Goal: Task Accomplishment & Management: Complete application form

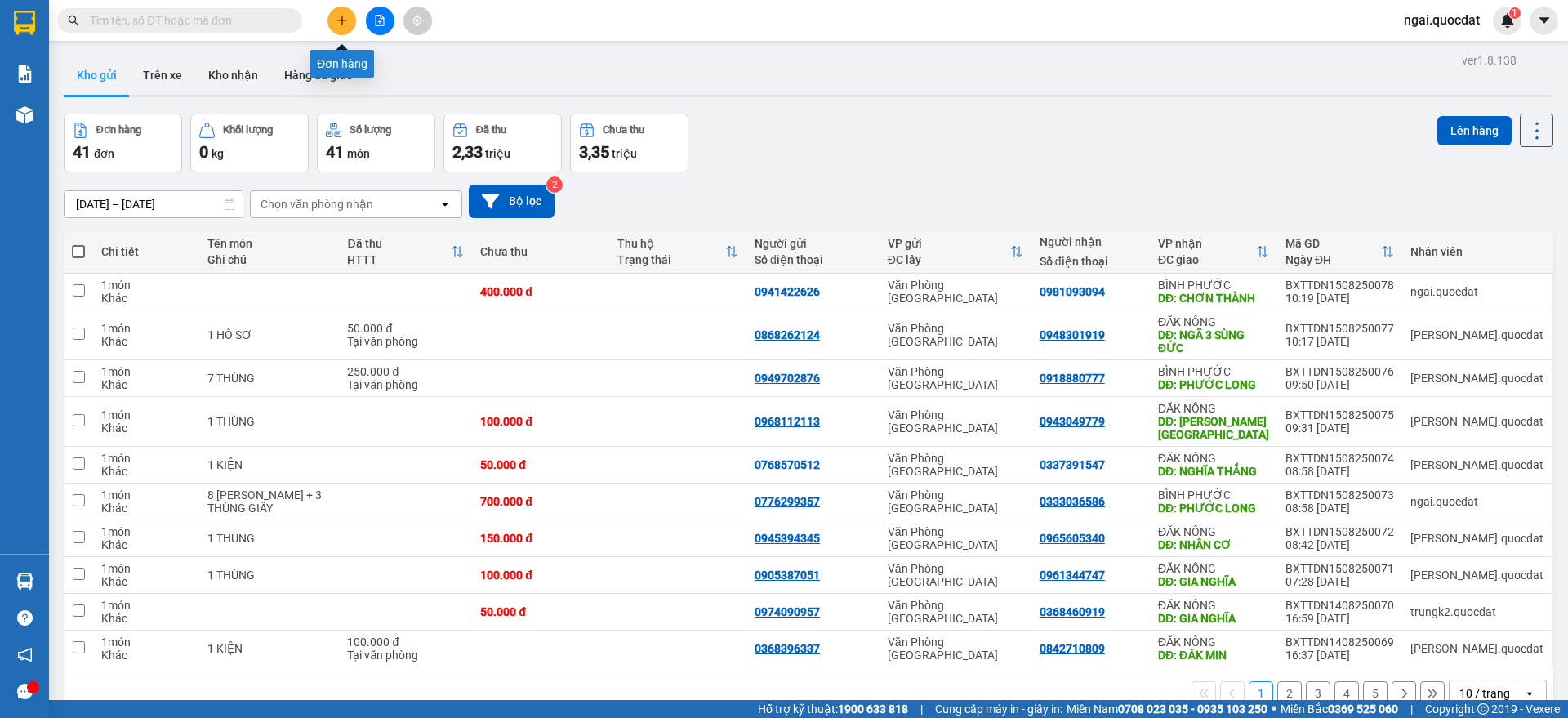
click at [347, 13] on button at bounding box center [342, 20] width 29 height 29
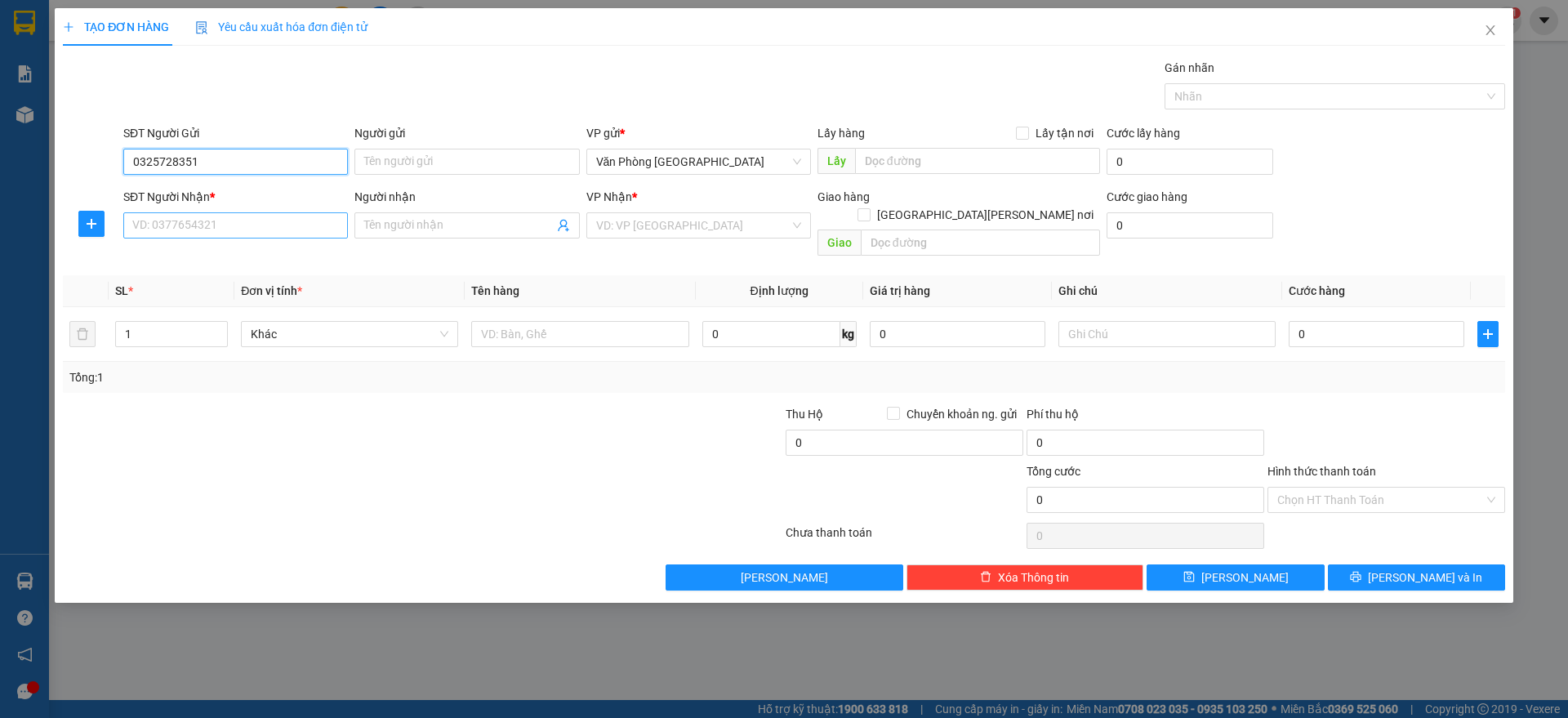
type input "0325728351"
click at [214, 237] on input "SĐT Người Nhận *" at bounding box center [235, 225] width 225 height 26
type input "0945058056"
click at [634, 224] on input "search" at bounding box center [693, 225] width 194 height 24
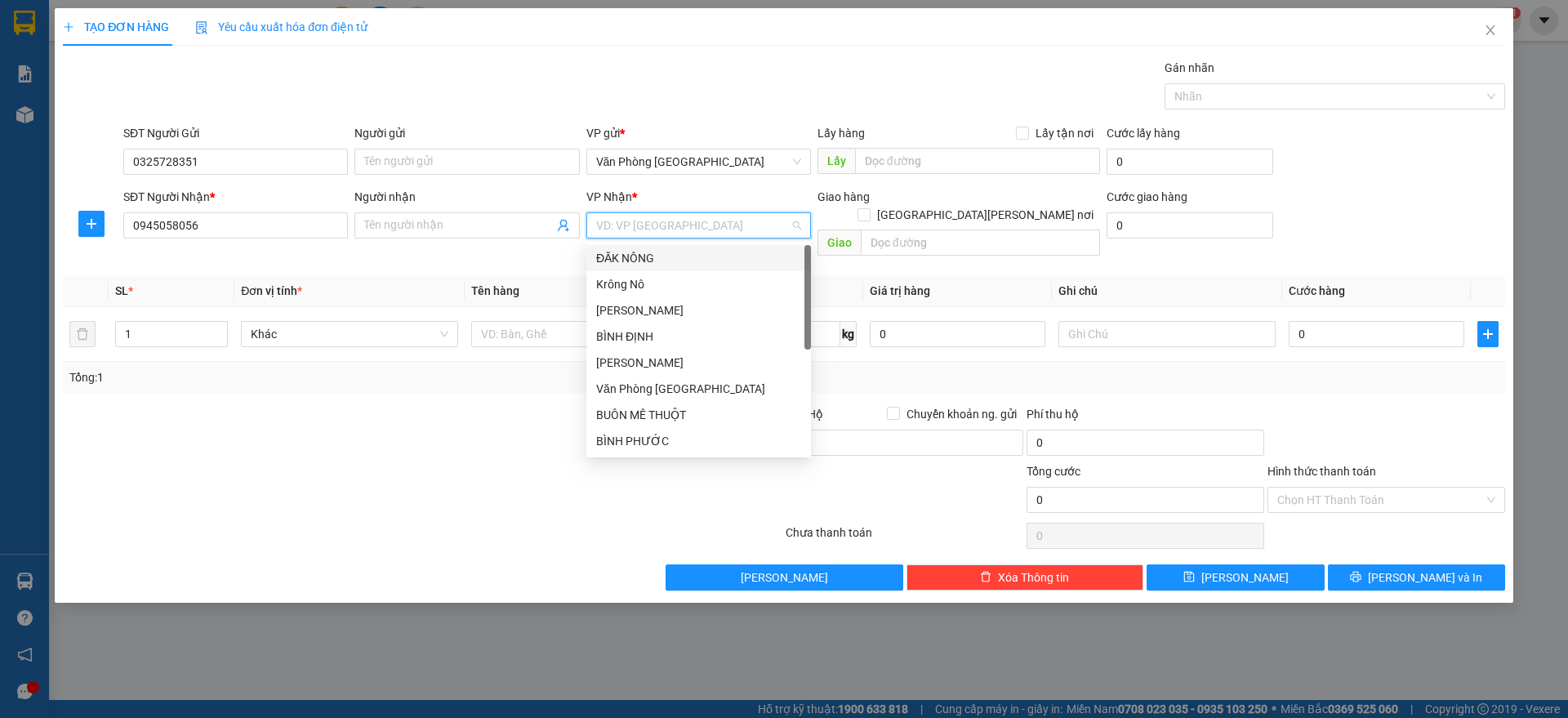
click at [677, 252] on div "ĐĂK NÔNG" at bounding box center [699, 257] width 205 height 18
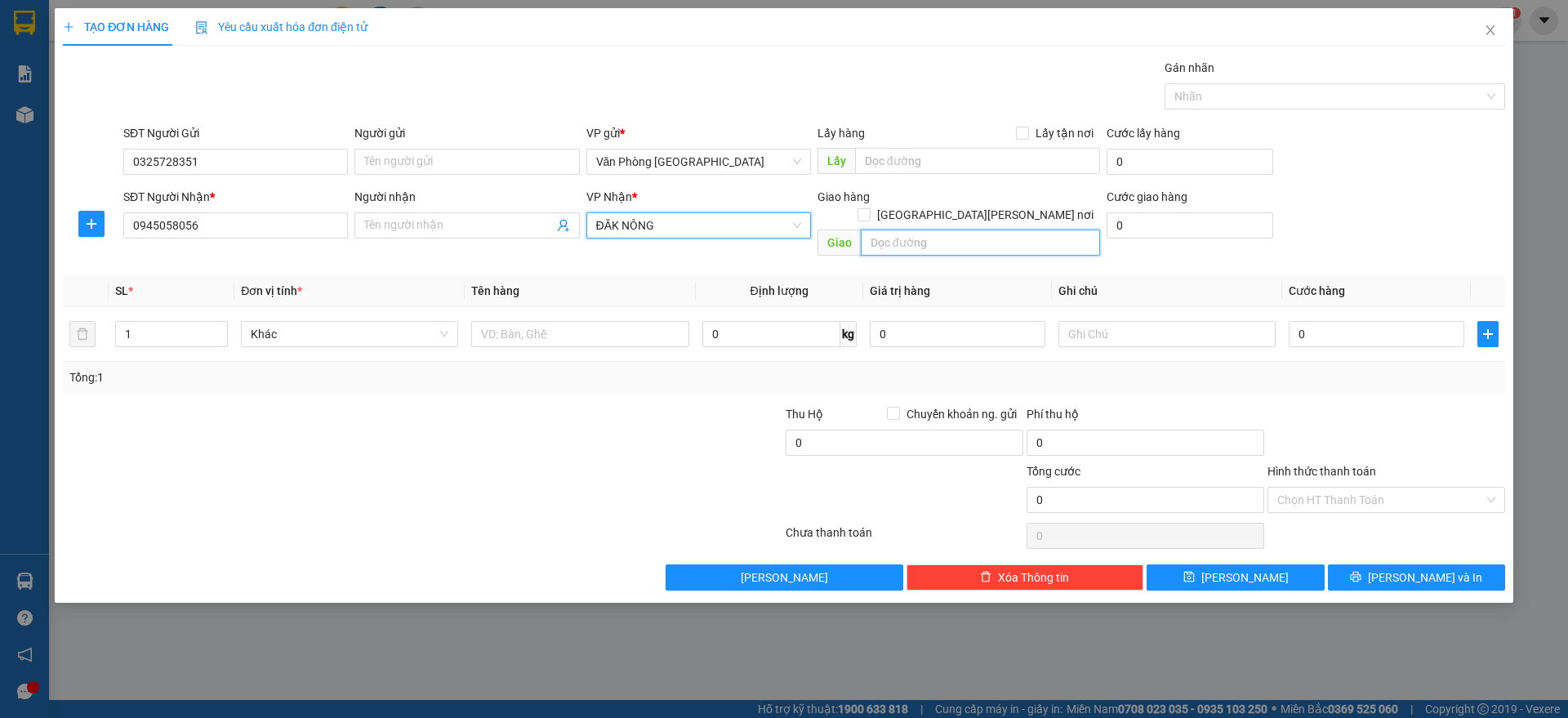
click at [937, 229] on input "text" at bounding box center [980, 242] width 239 height 26
type input "D"
paste input "Đ"
paste input "Ă"
type input "ĐĂK MIL"
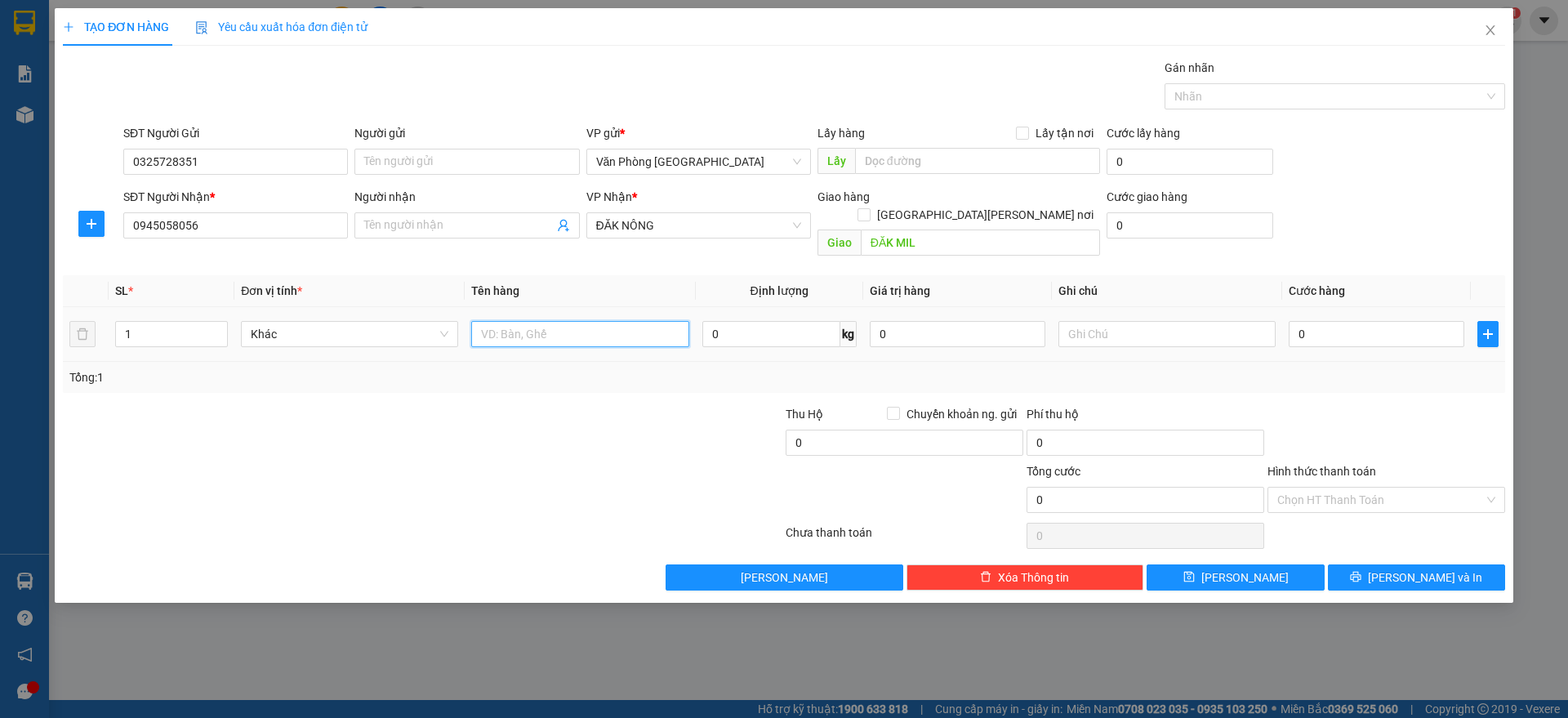
click at [526, 321] on input "text" at bounding box center [579, 334] width 217 height 26
paste input "ÙNG"
paste input "Ỏ"
type input "1 THÙNG NHỎ"
click at [1345, 321] on input "0" at bounding box center [1376, 334] width 175 height 26
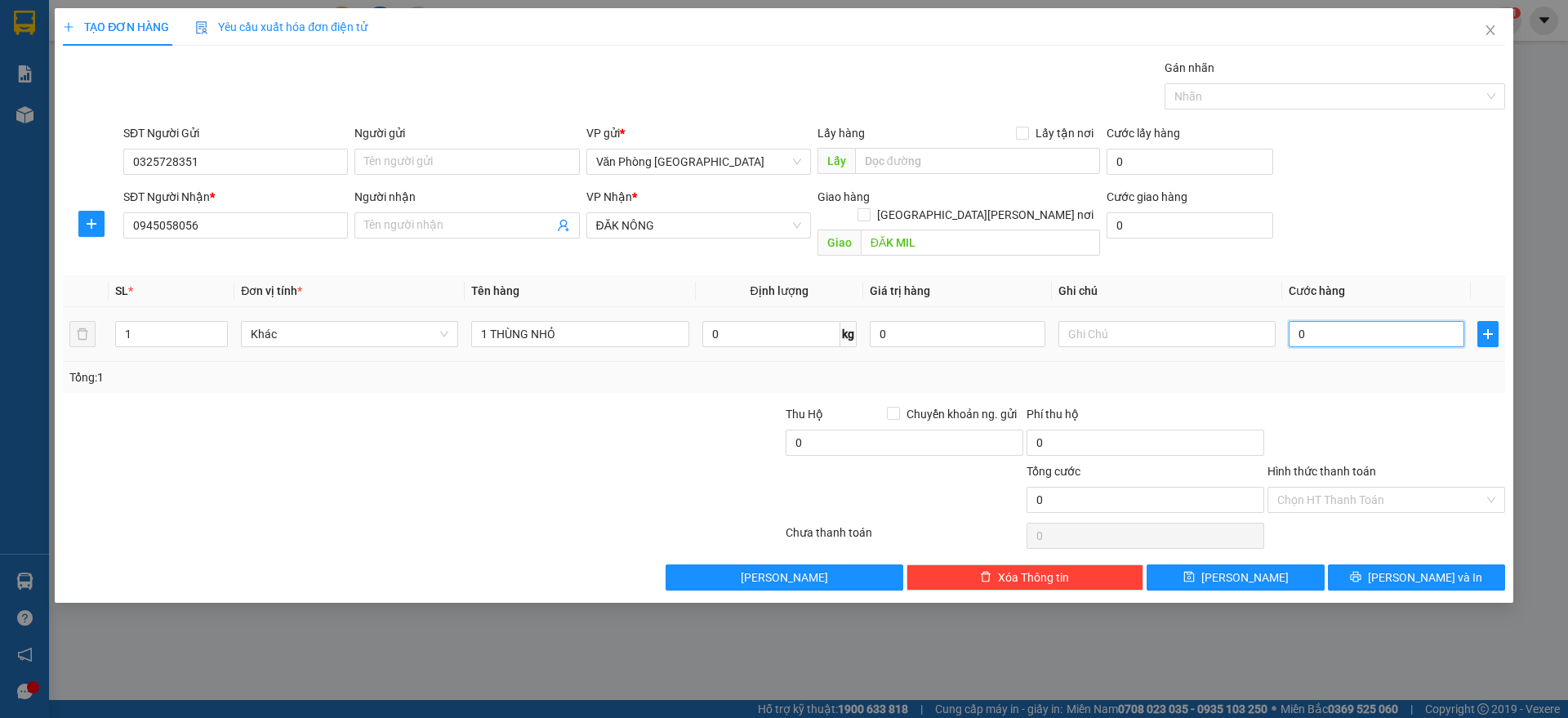
type input "5"
type input "50"
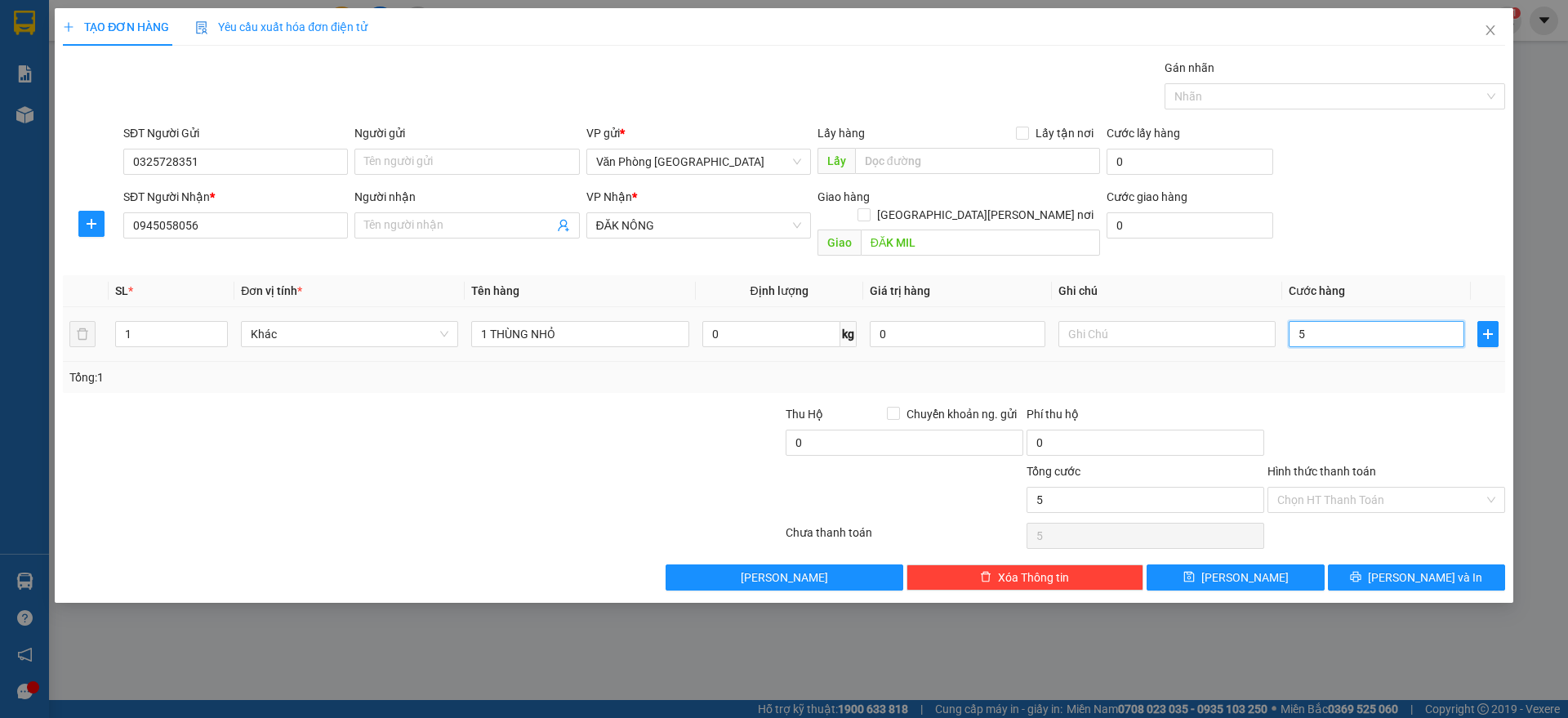
type input "50"
type input "500"
type input "5.000"
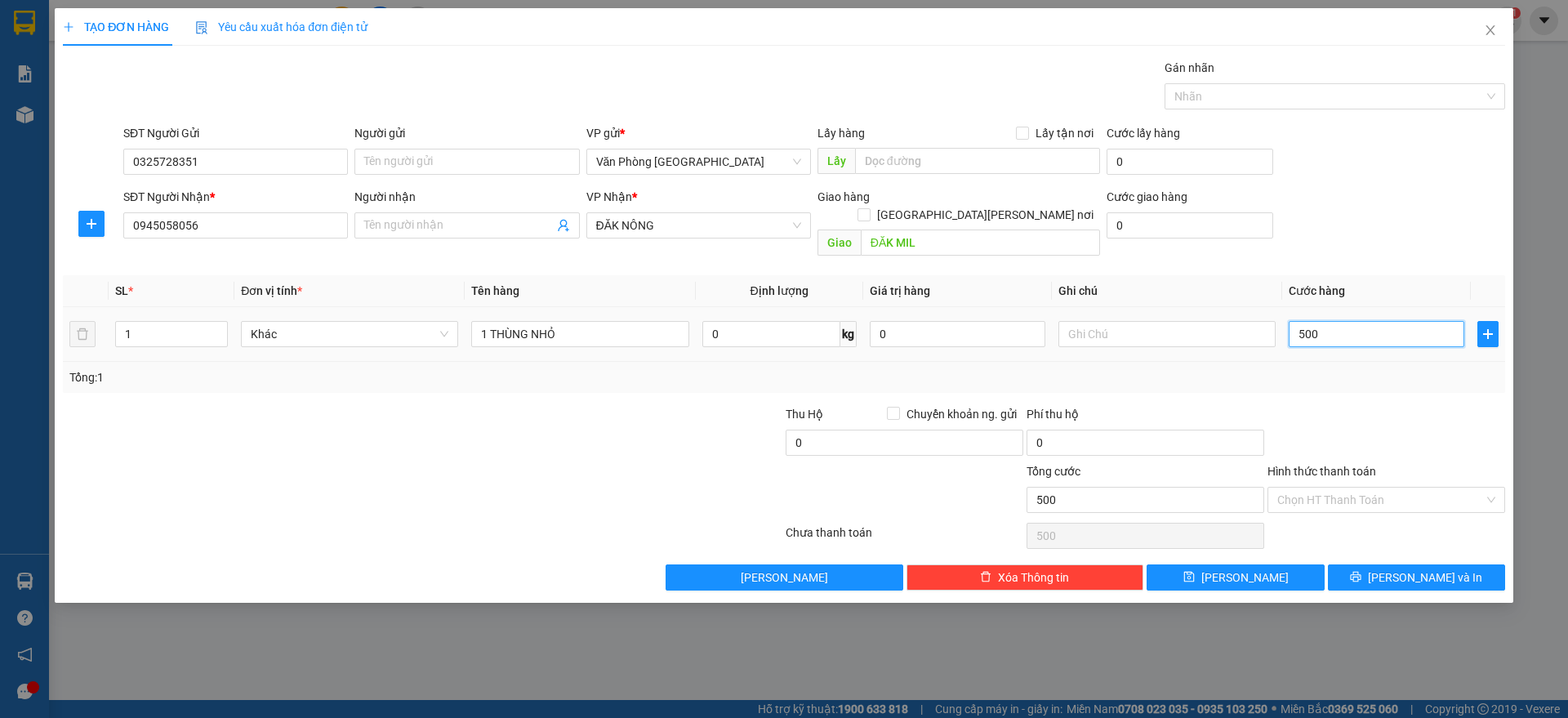
type input "5.000"
type input "50.000"
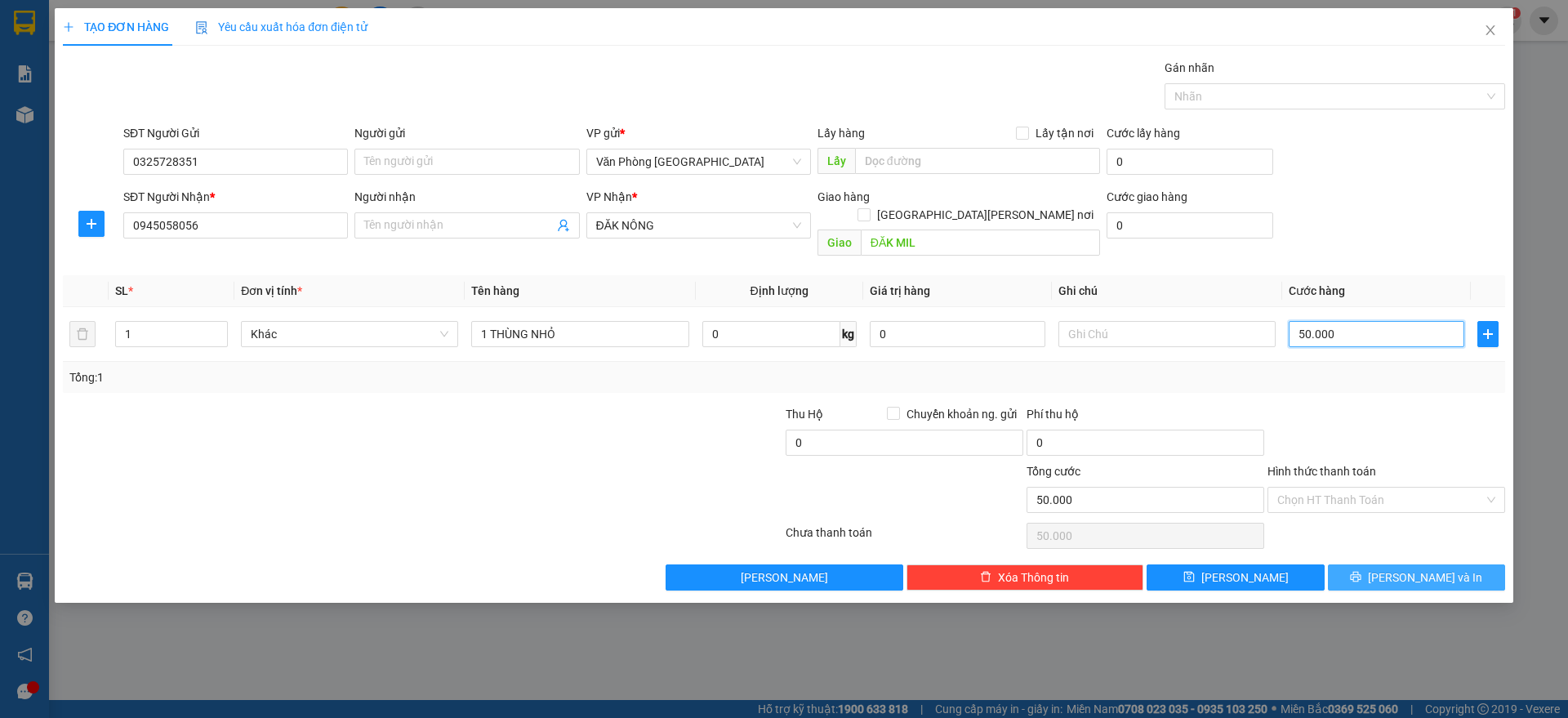
type input "50.000"
click at [1395, 564] on button "[PERSON_NAME] và In" at bounding box center [1417, 577] width 177 height 26
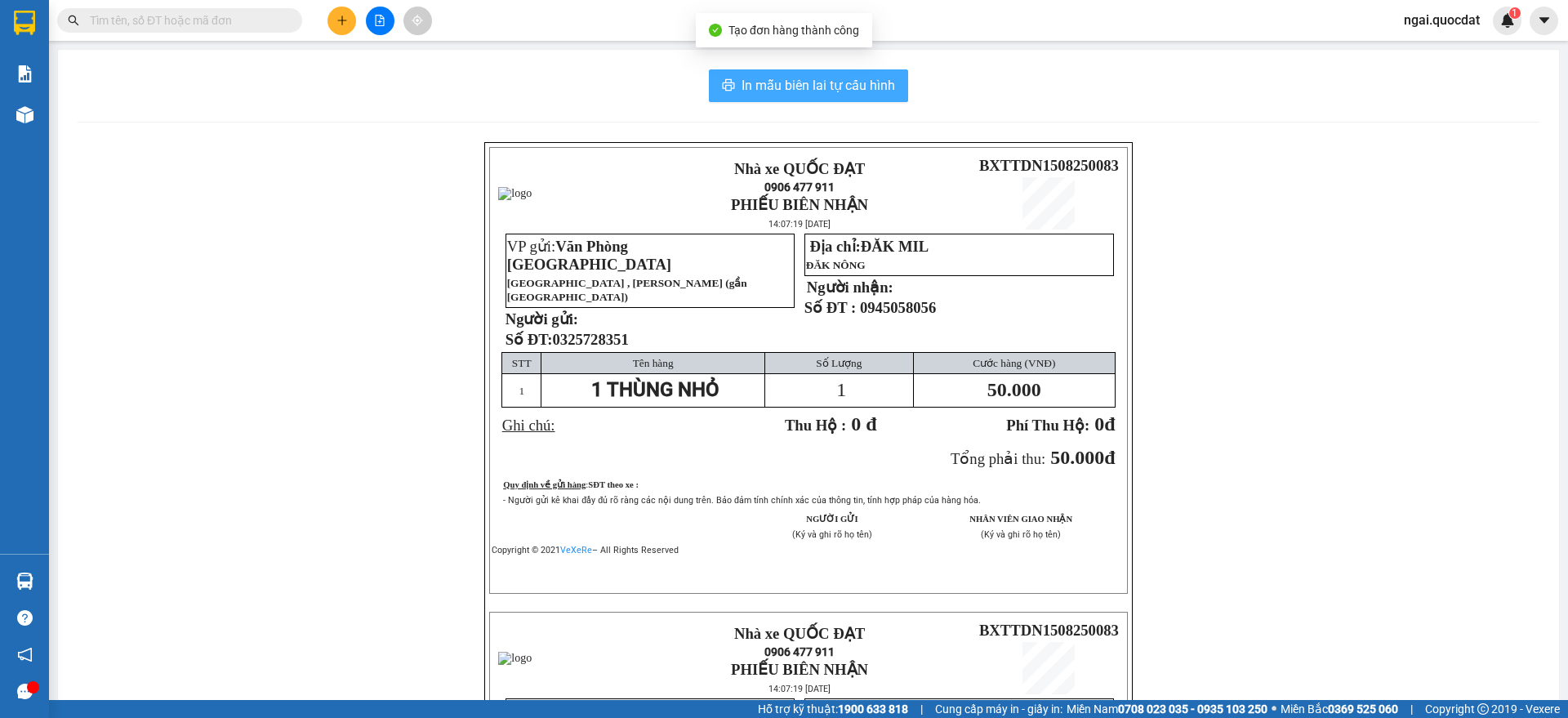
click at [819, 76] on span "In mẫu biên lai tự cấu hình" at bounding box center [818, 86] width 154 height 20
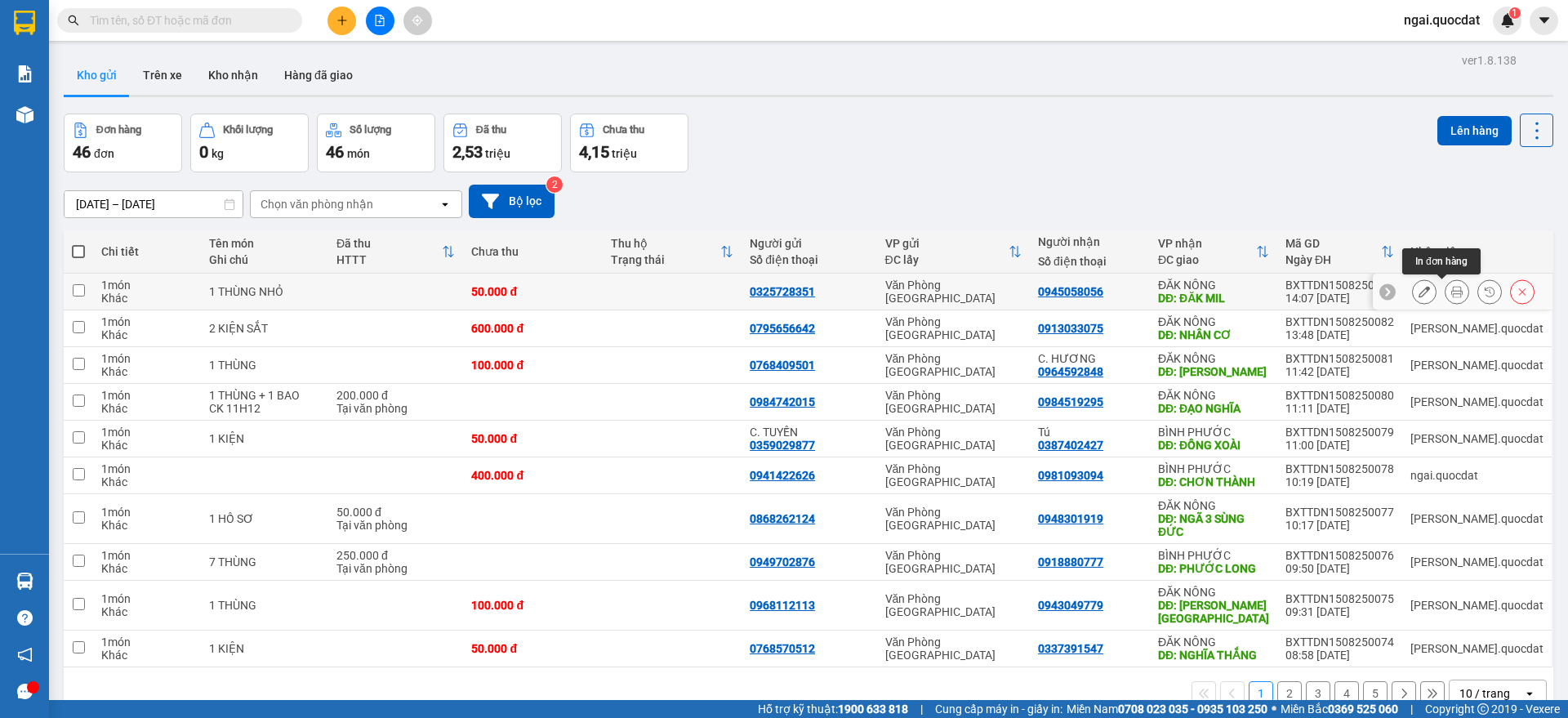
click at [1452, 286] on icon at bounding box center [1457, 291] width 11 height 11
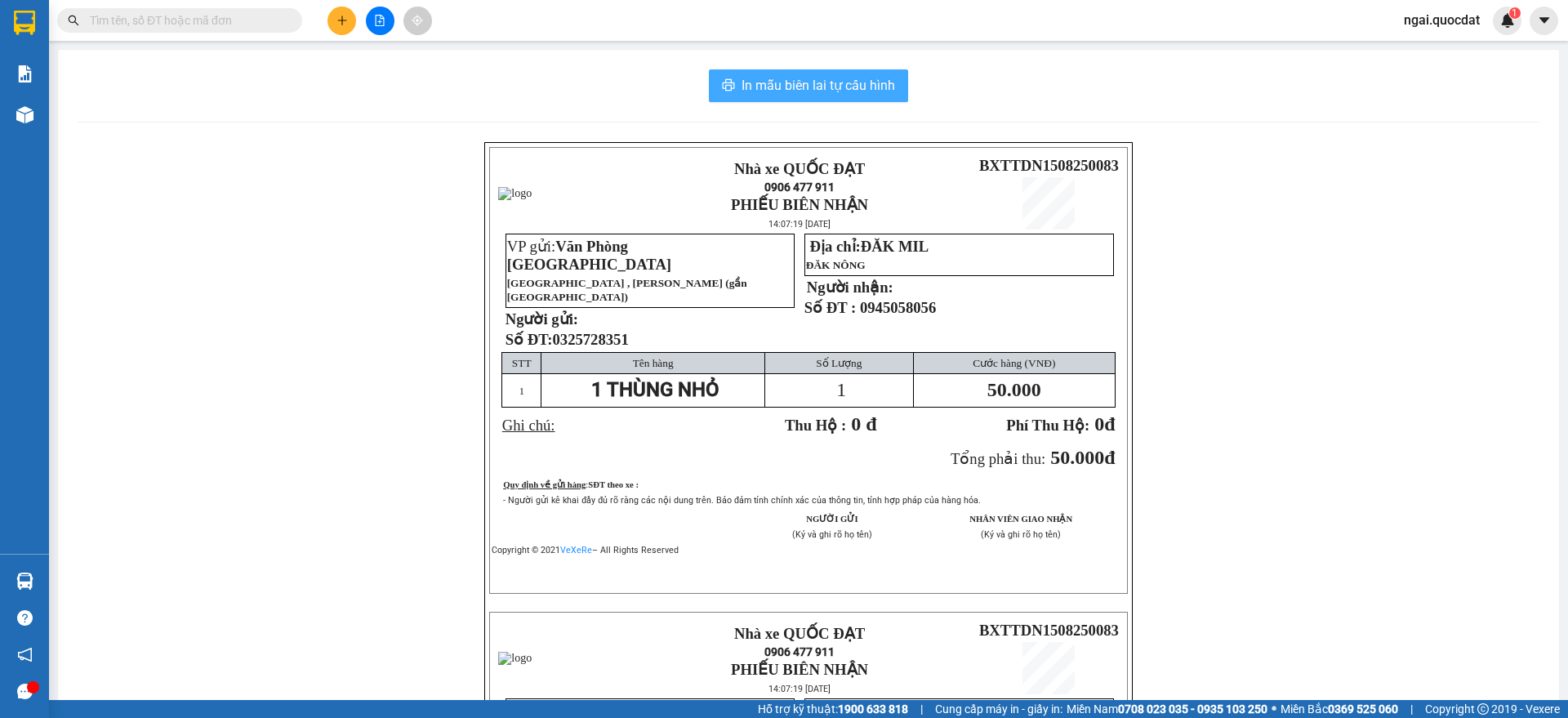
click at [866, 96] on button "In mẫu biên lai tự cấu hình" at bounding box center [809, 86] width 199 height 33
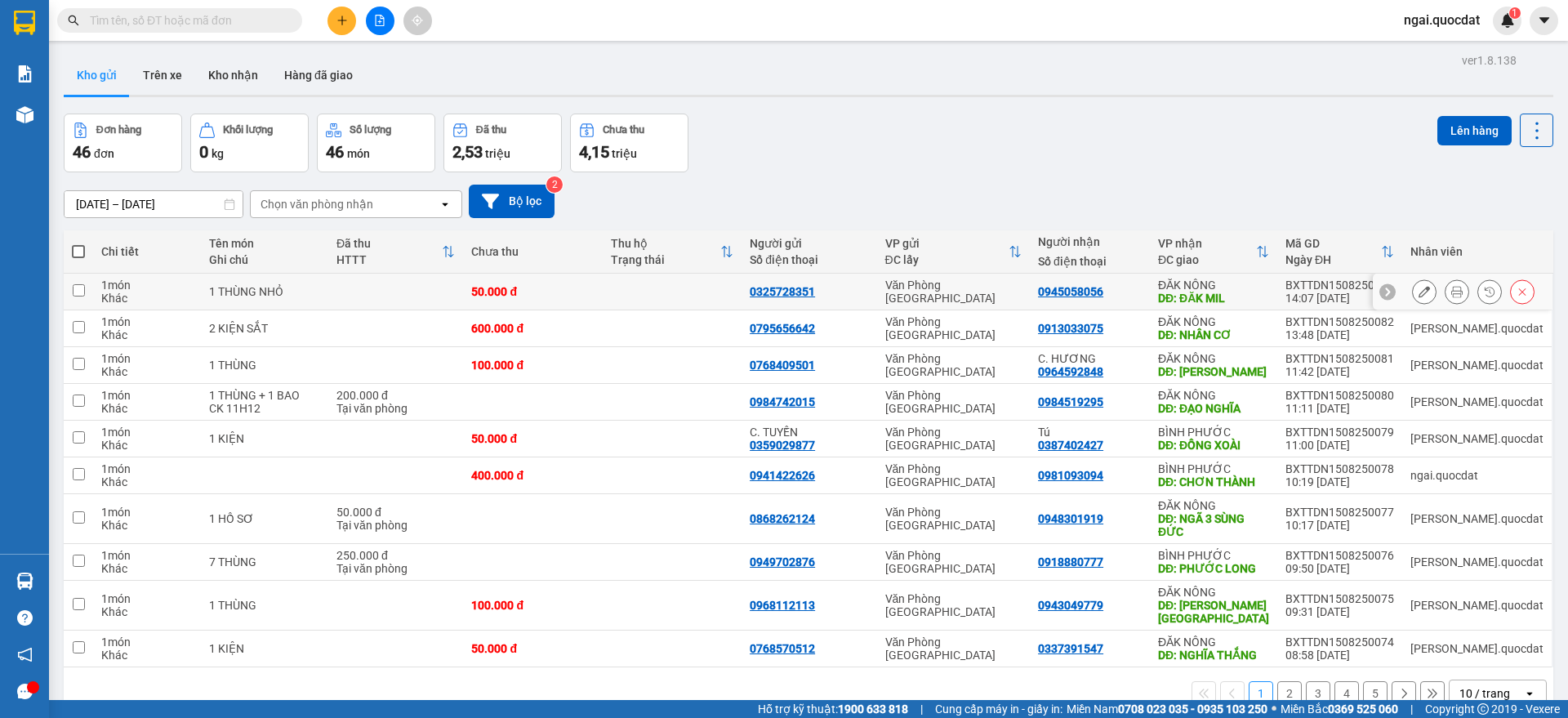
scroll to position [93, 0]
click at [336, 23] on icon "plus" at bounding box center [342, 20] width 11 height 11
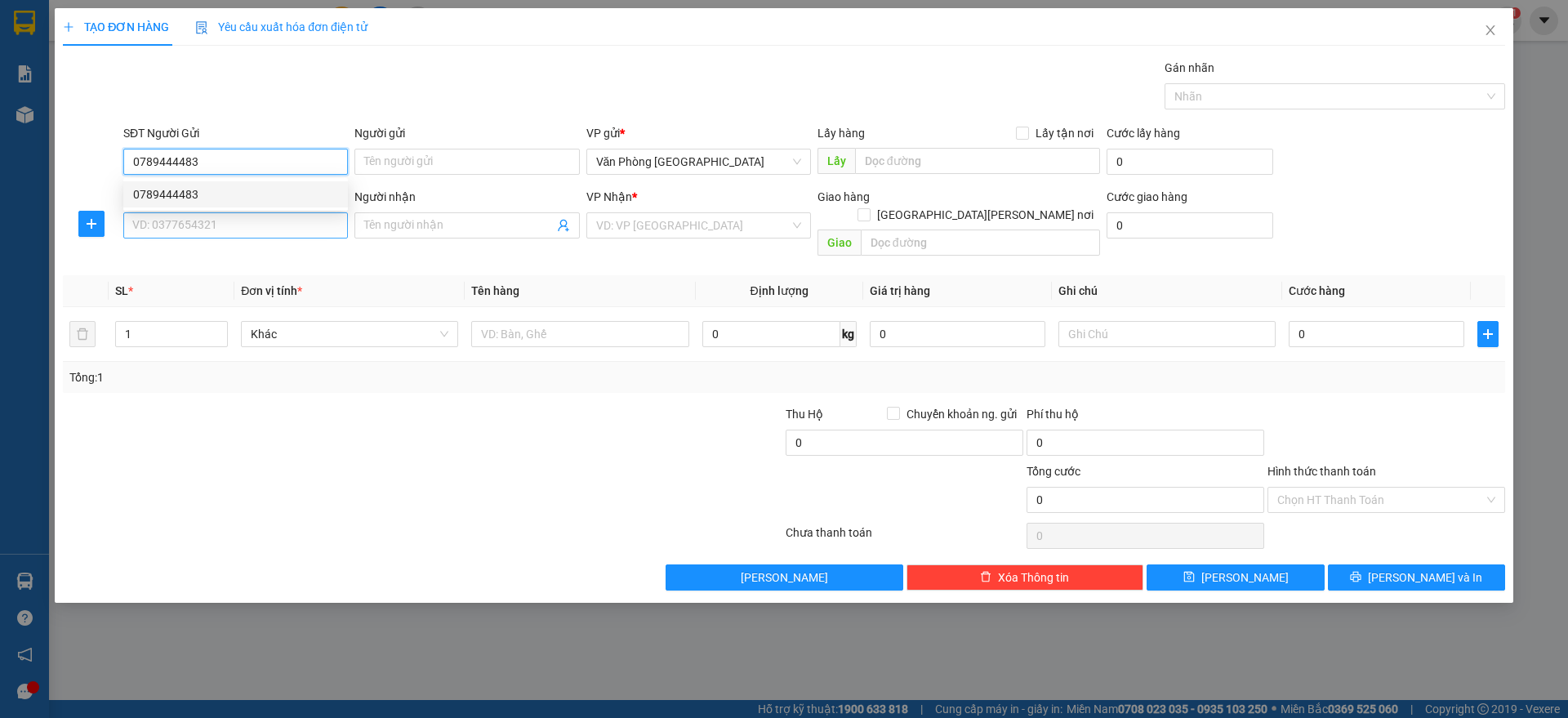
type input "0789444483"
click at [260, 224] on input "SĐT Người Nhận *" at bounding box center [235, 225] width 225 height 26
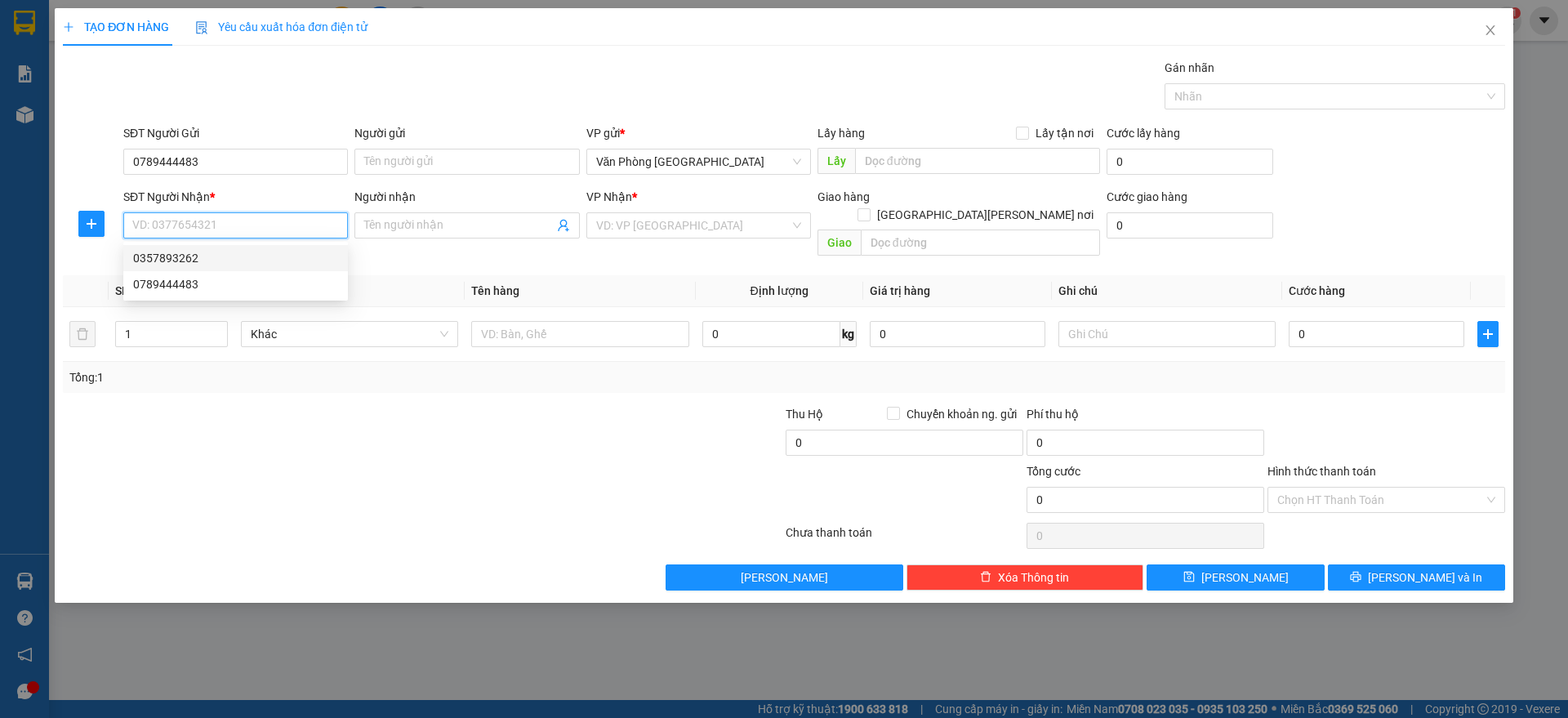
click at [224, 264] on div "0357893262" at bounding box center [236, 257] width 205 height 18
type input "0357893262"
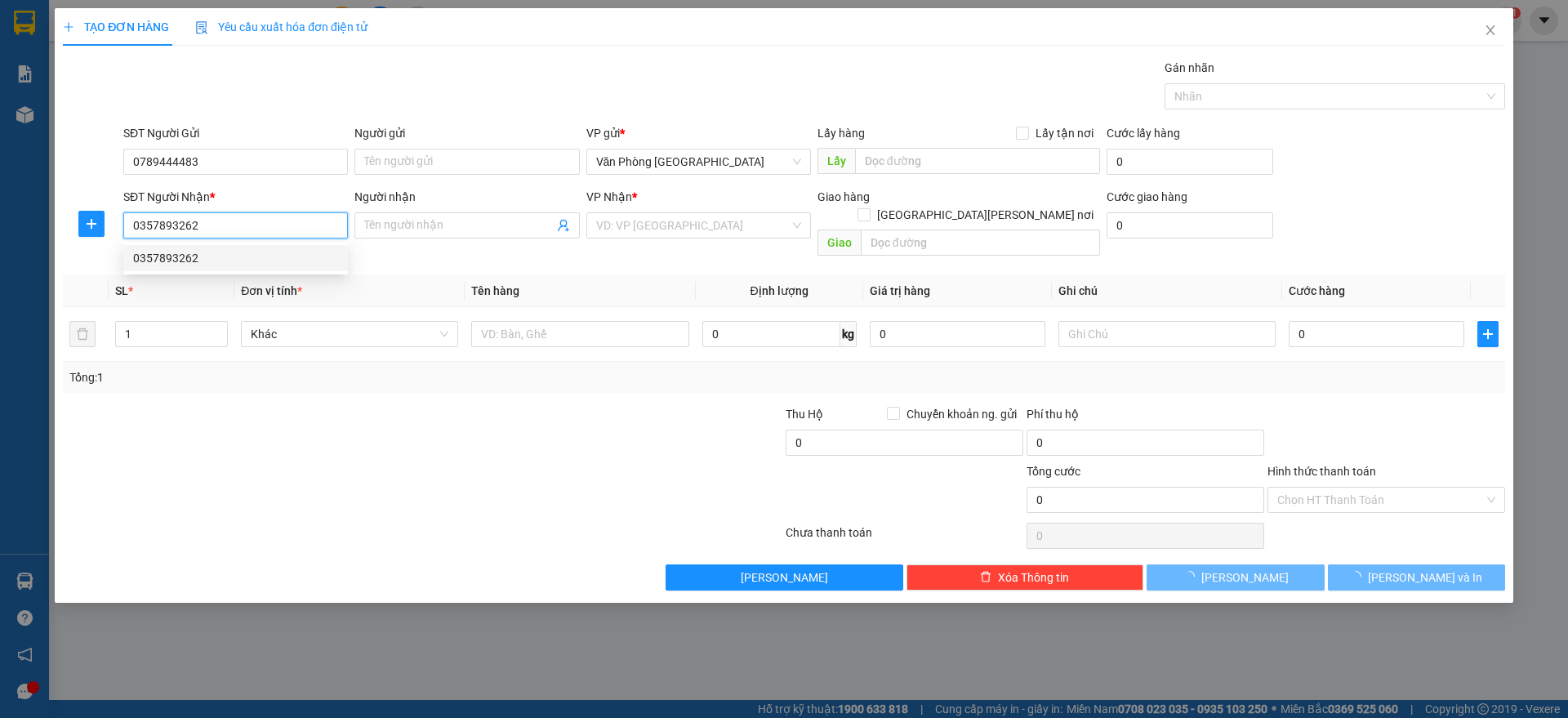
type input "[PERSON_NAME][GEOGRAPHIC_DATA]"
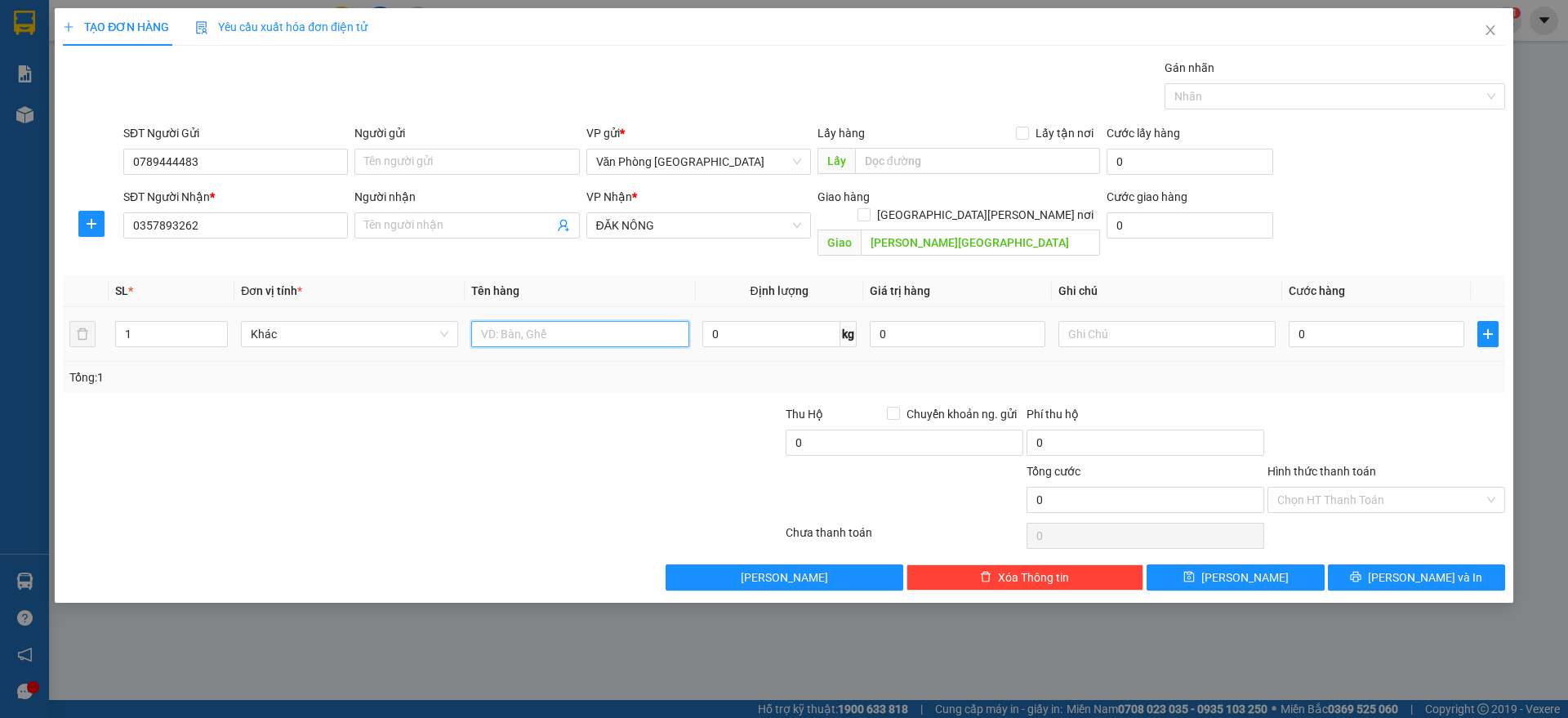
click at [569, 321] on input "text" at bounding box center [579, 334] width 217 height 26
paste input "ùng"
paste input "ÙNG"
paste input "Ô"
paste input "ỐP"
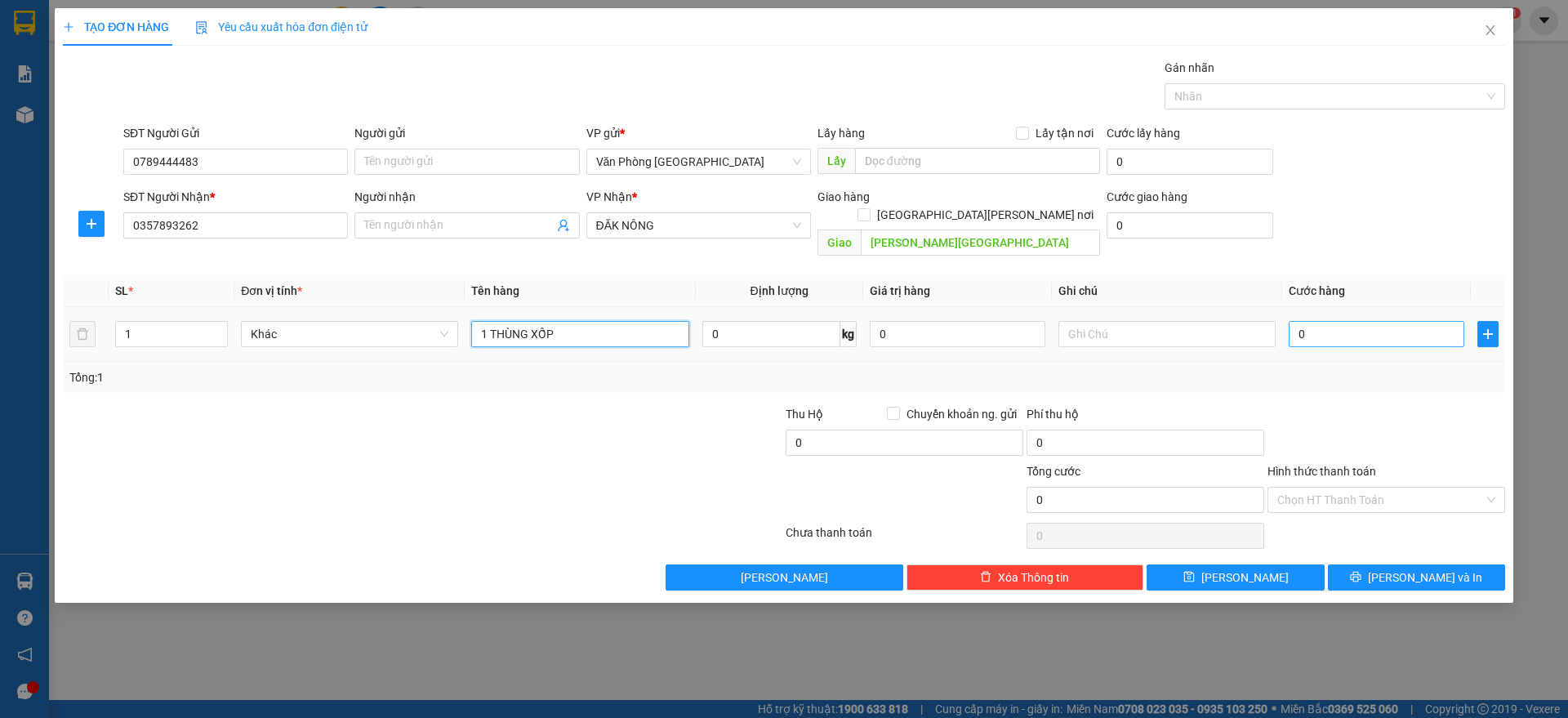
type input "1 THÙNG XỐP"
click at [1374, 328] on input "0" at bounding box center [1376, 334] width 175 height 26
type input "1"
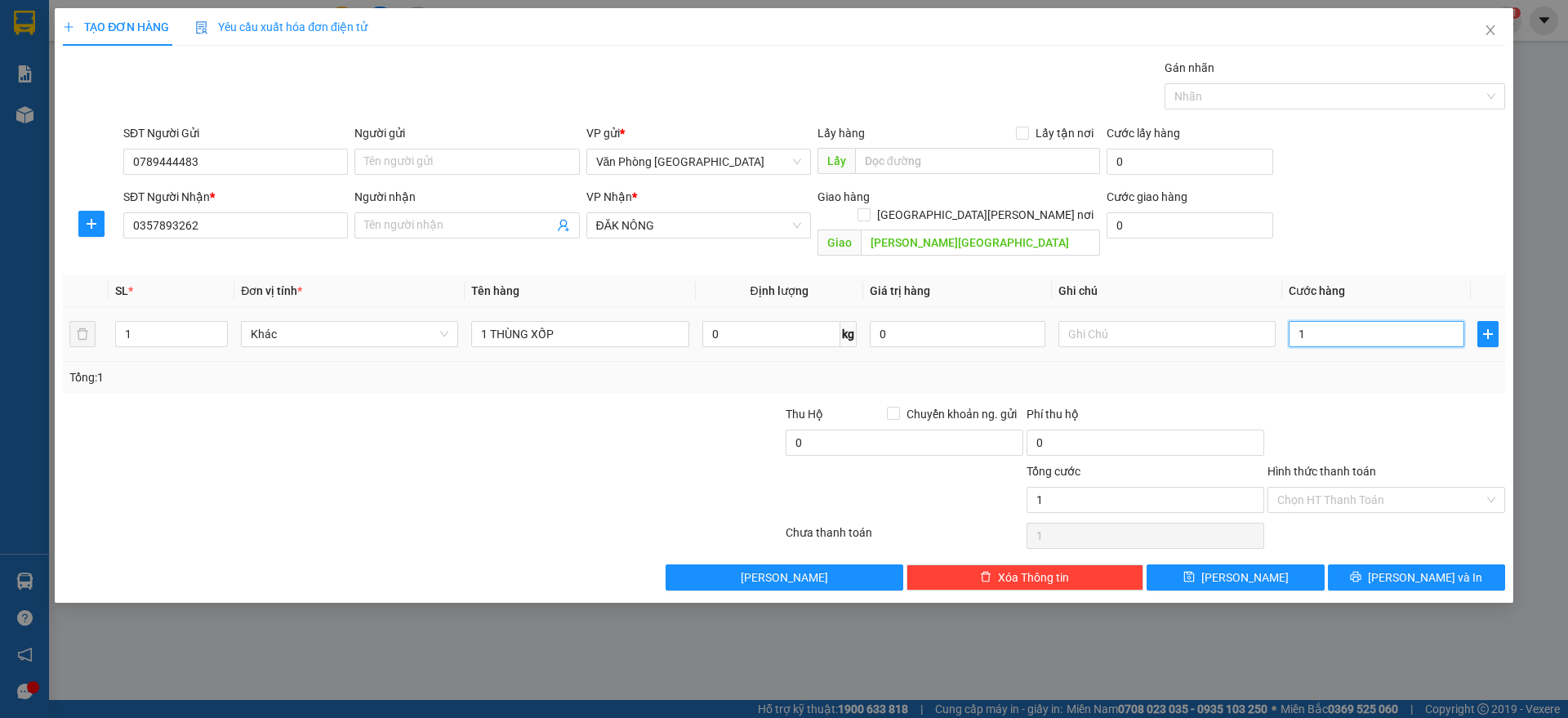
type input "15"
type input "150"
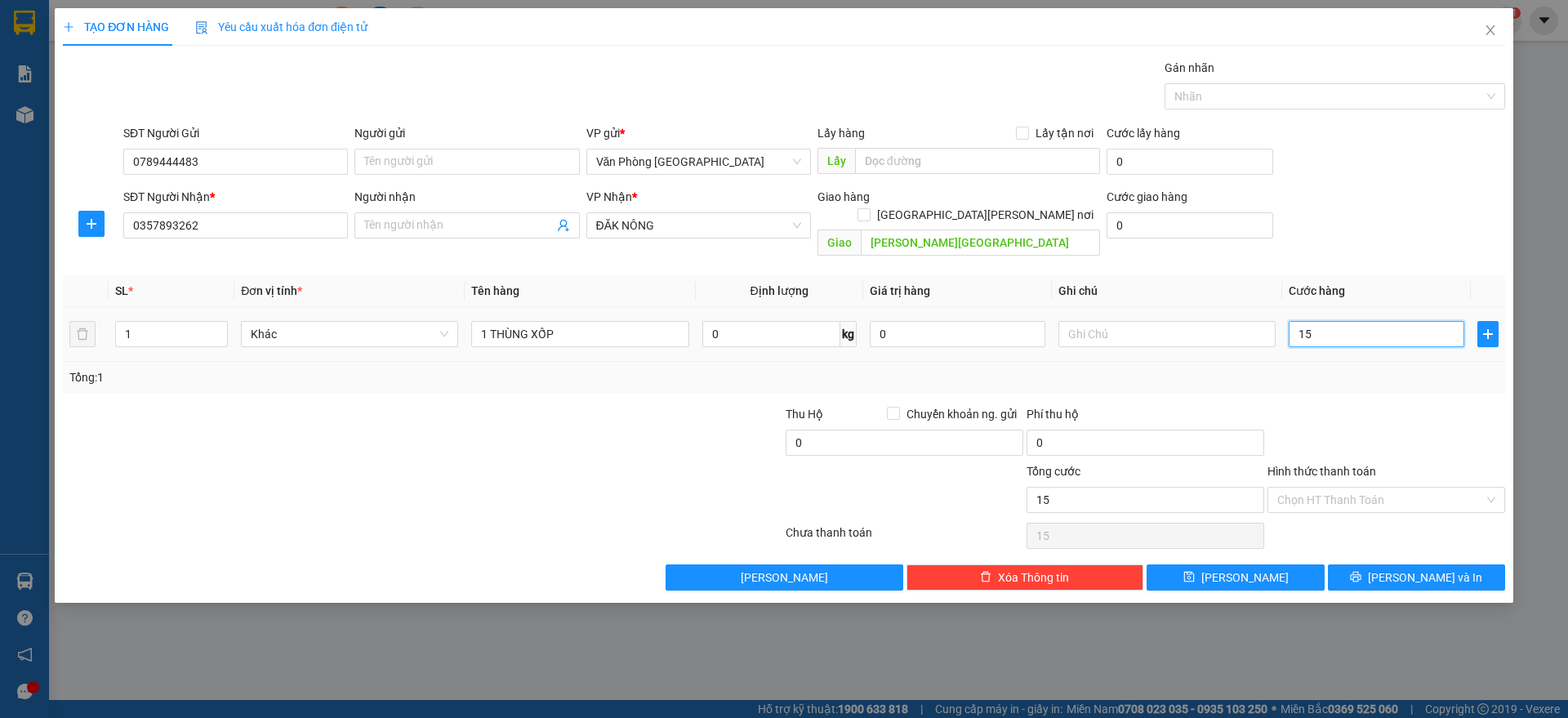
type input "150"
type input "150.000"
click at [1310, 381] on div "Transit Pickup Surcharge Ids Transit Deliver Surcharge Ids Transit Deliver Surc…" at bounding box center [784, 324] width 1442 height 532
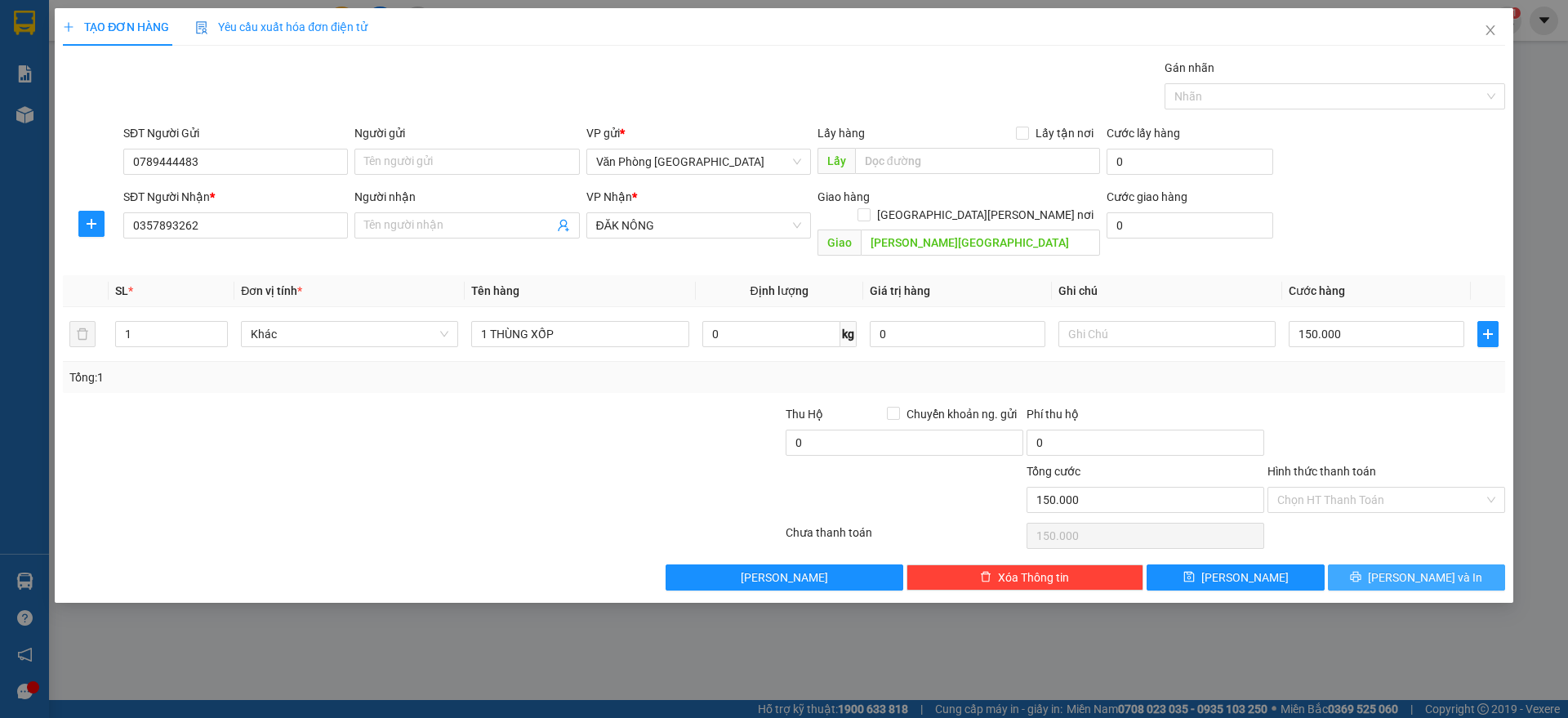
click at [1411, 568] on span "[PERSON_NAME] và In" at bounding box center [1425, 576] width 115 height 18
click at [1401, 564] on button "[PERSON_NAME] và In" at bounding box center [1417, 577] width 177 height 26
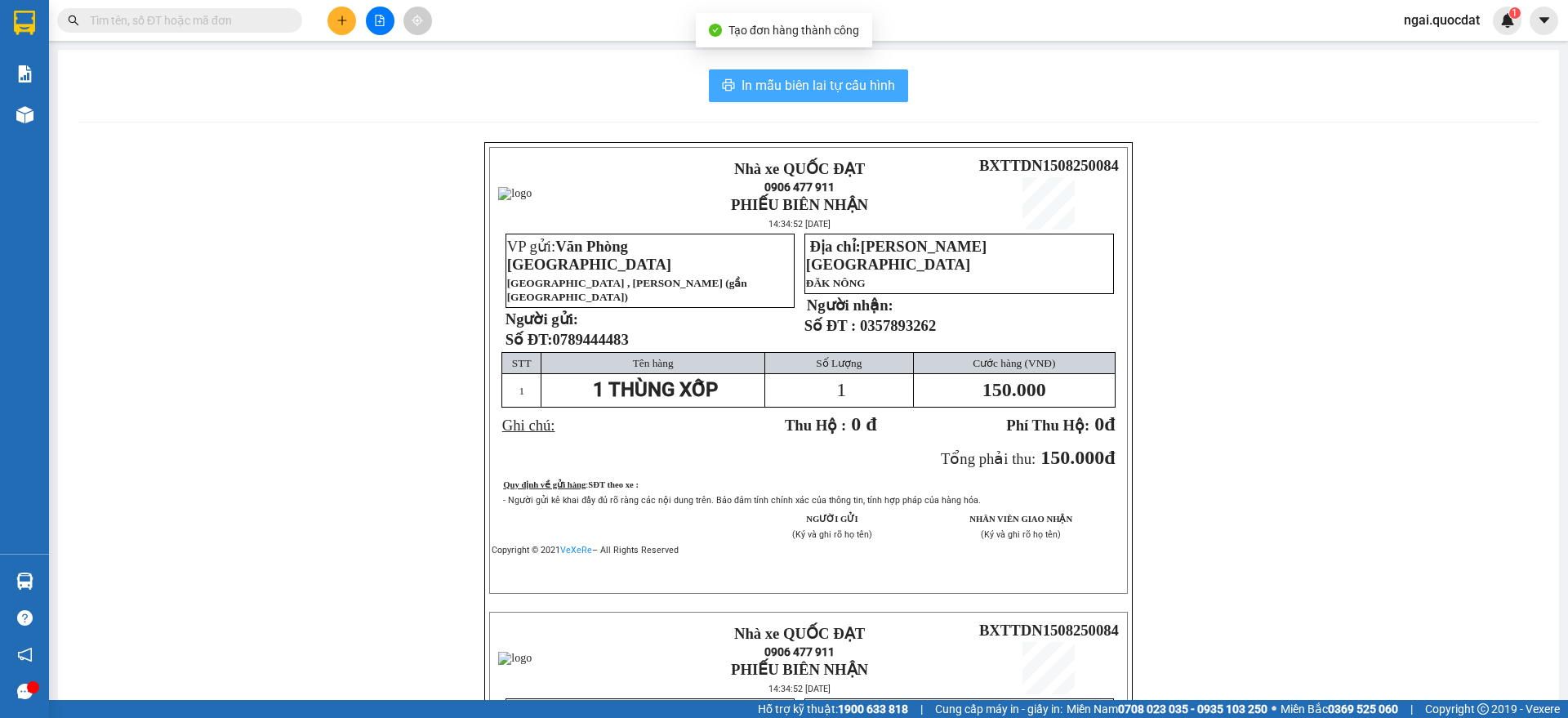
click at [803, 81] on span "In mẫu biên lai tự cấu hình" at bounding box center [818, 86] width 154 height 20
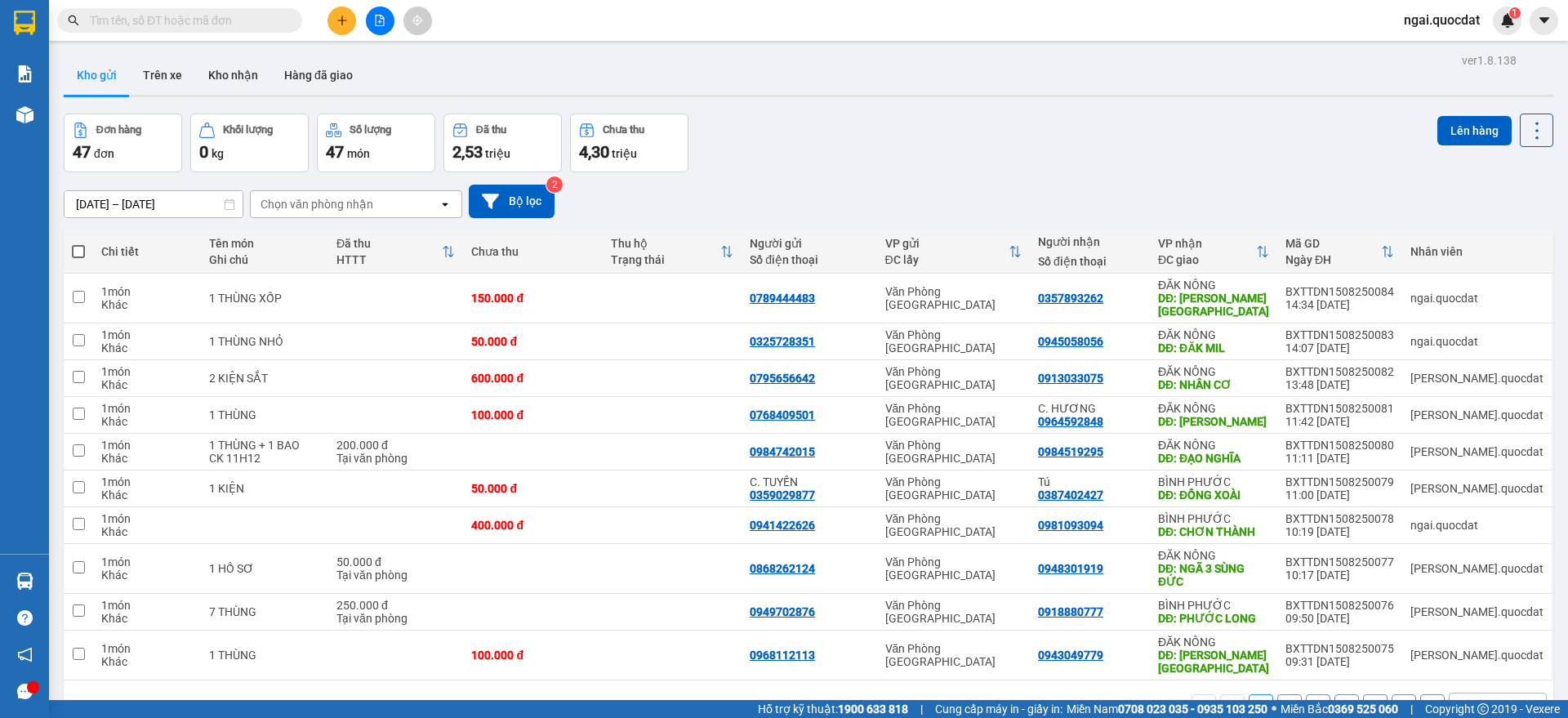
click at [334, 17] on button at bounding box center [342, 20] width 29 height 29
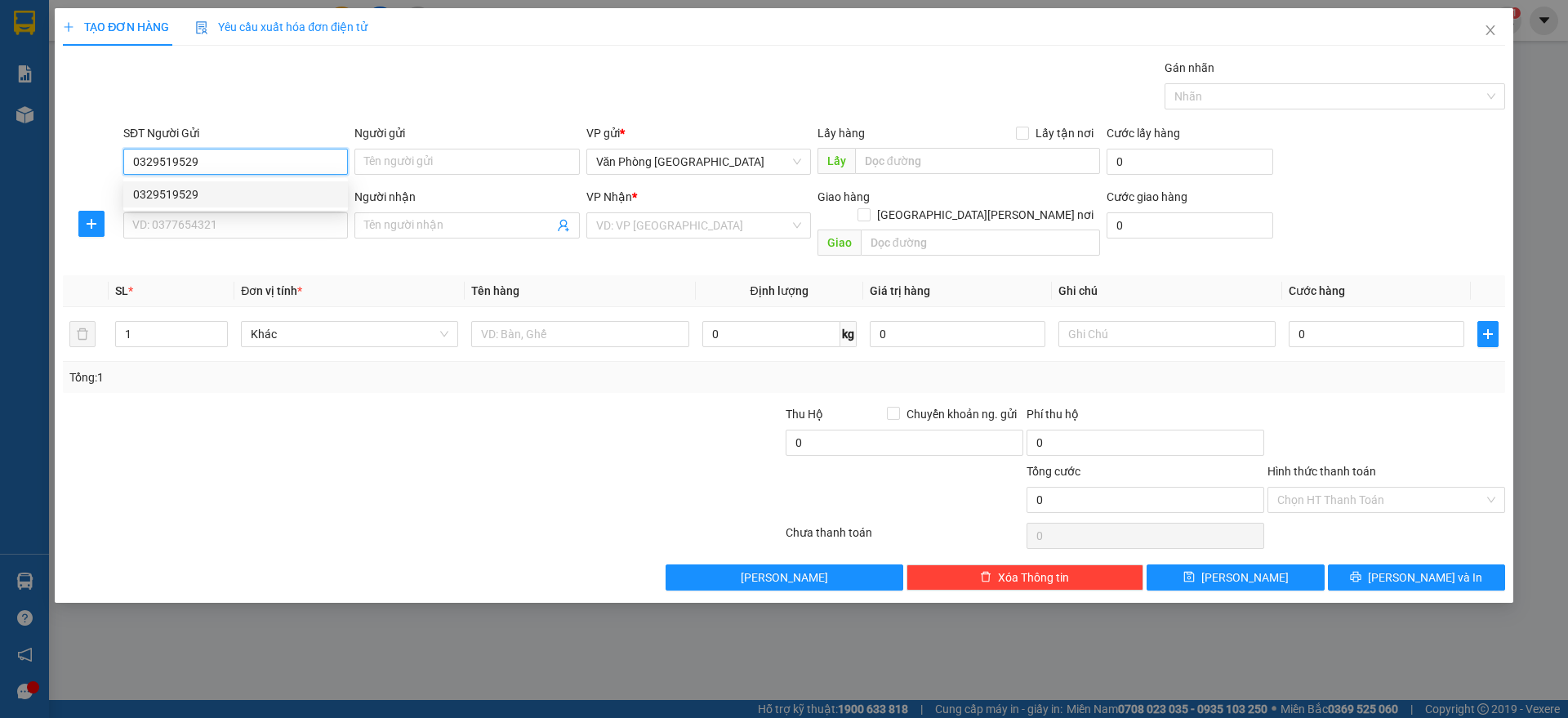
click at [175, 199] on div "0329519529" at bounding box center [236, 194] width 205 height 18
type input "0329519529"
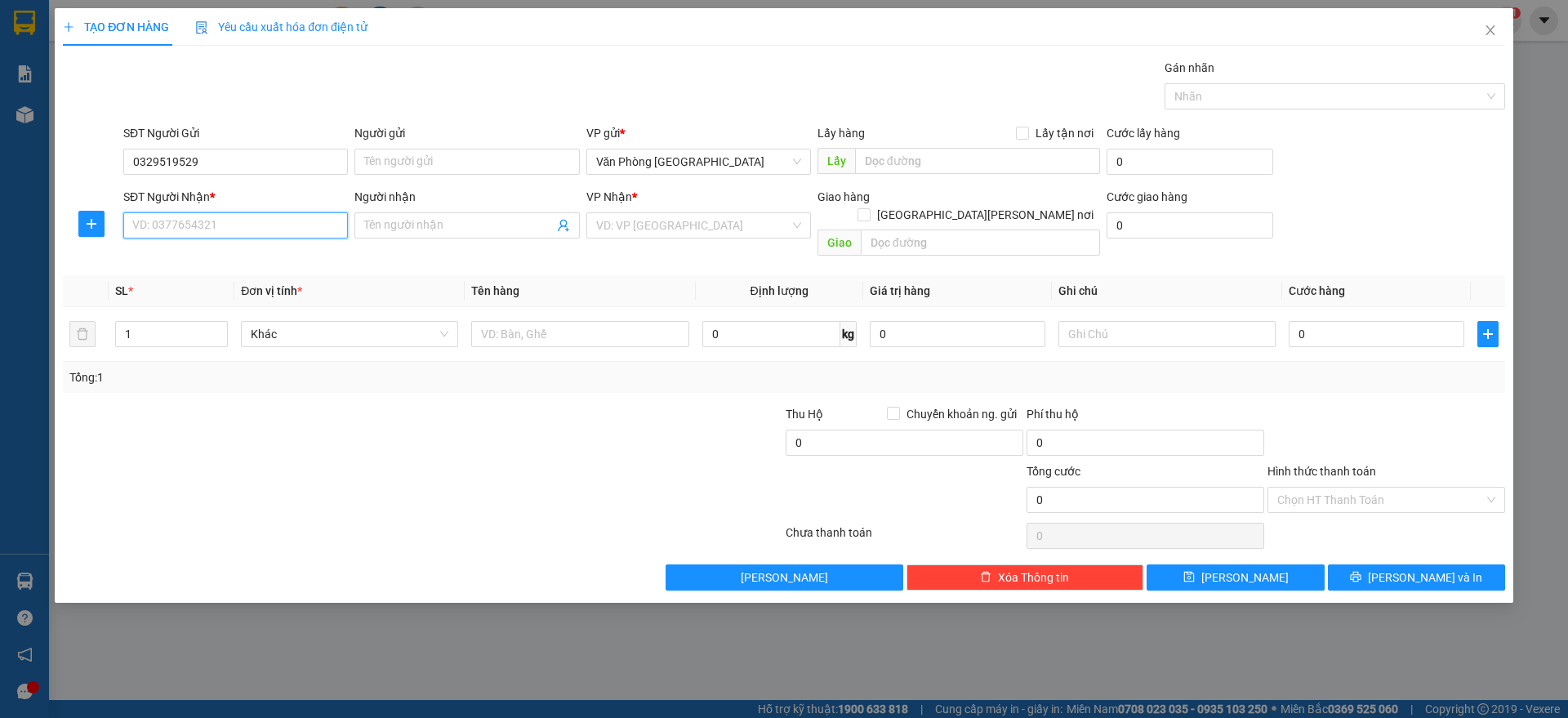
click at [170, 227] on input "SĐT Người Nhận *" at bounding box center [235, 225] width 225 height 26
type input "0354708275"
click at [648, 221] on input "search" at bounding box center [693, 225] width 194 height 24
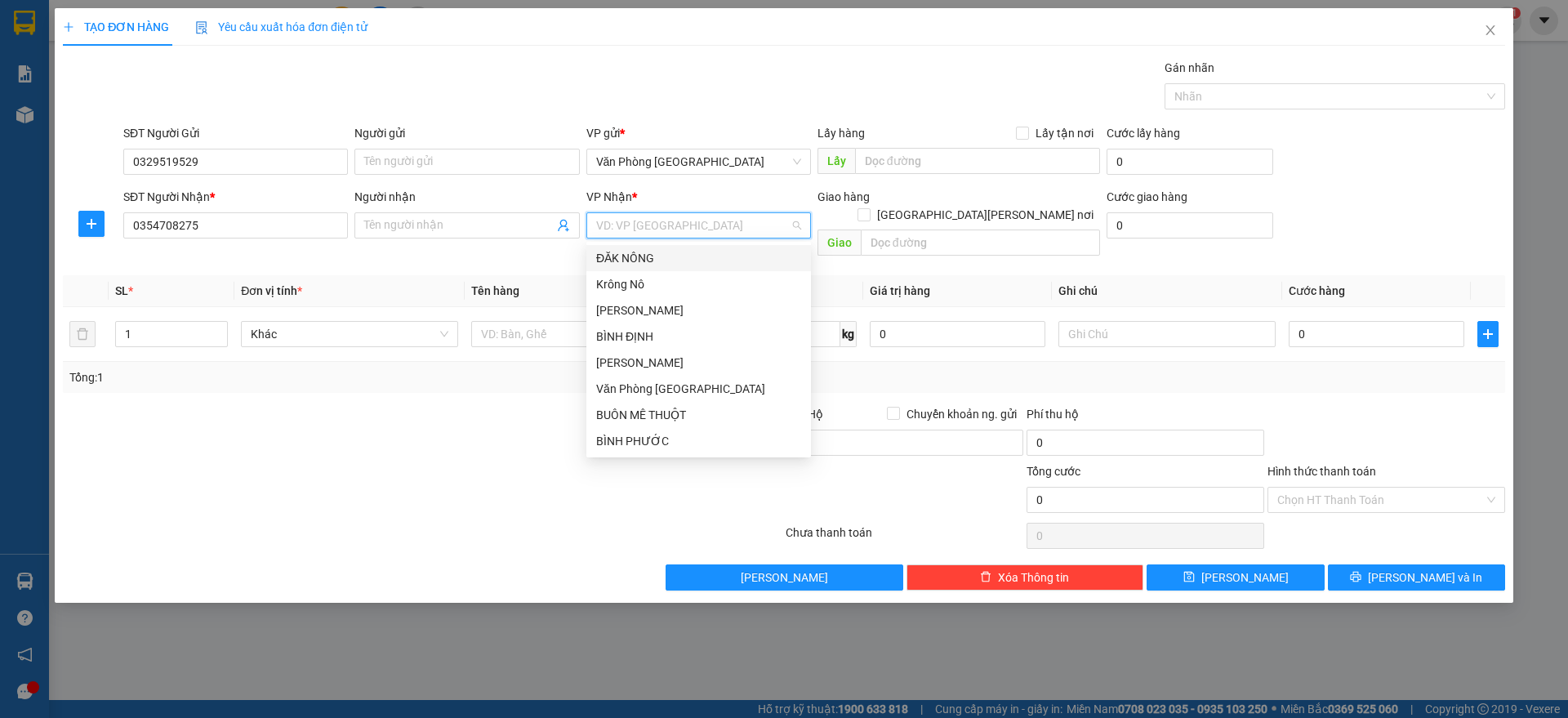
click at [676, 265] on div "ĐĂK NÔNG" at bounding box center [699, 257] width 205 height 18
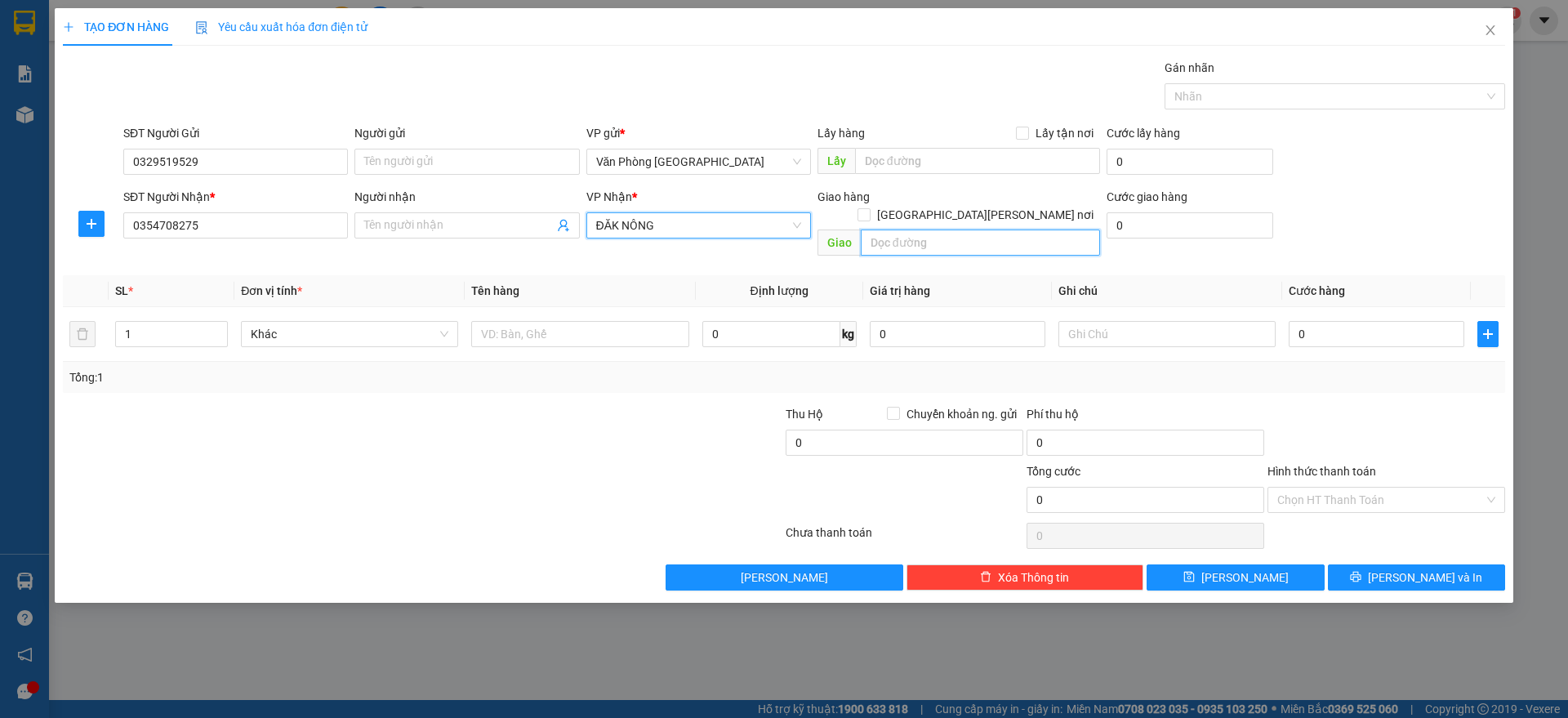
click at [879, 229] on input "text" at bounding box center [980, 242] width 239 height 26
type input "D"
paste input "Đ"
paste input "Ă"
type input "ĐĂK MIL"
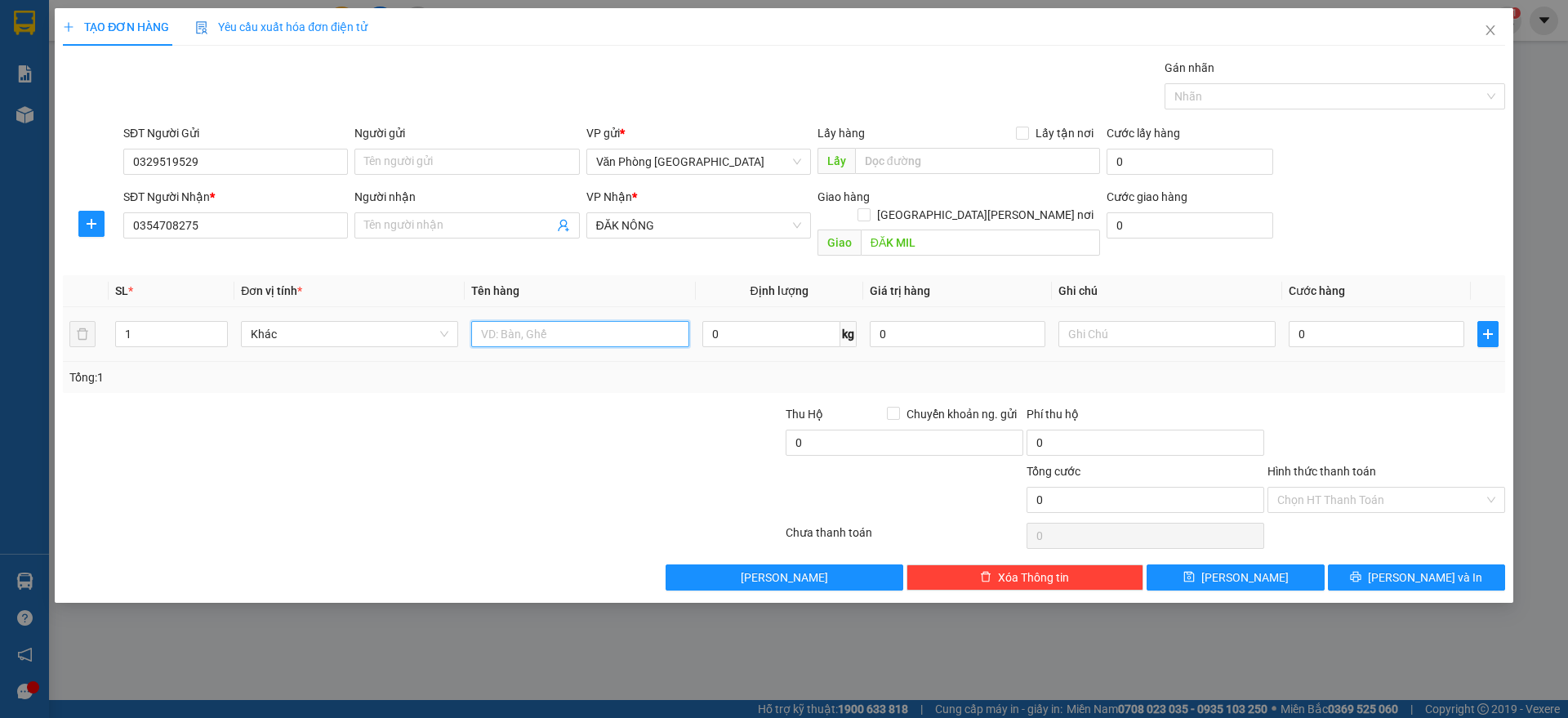
click at [503, 321] on input "text" at bounding box center [579, 334] width 217 height 26
paste input "Ô"
paste input "ỘP"
type input "1 HỘP CHIM"
click at [1307, 321] on input "0" at bounding box center [1376, 334] width 175 height 26
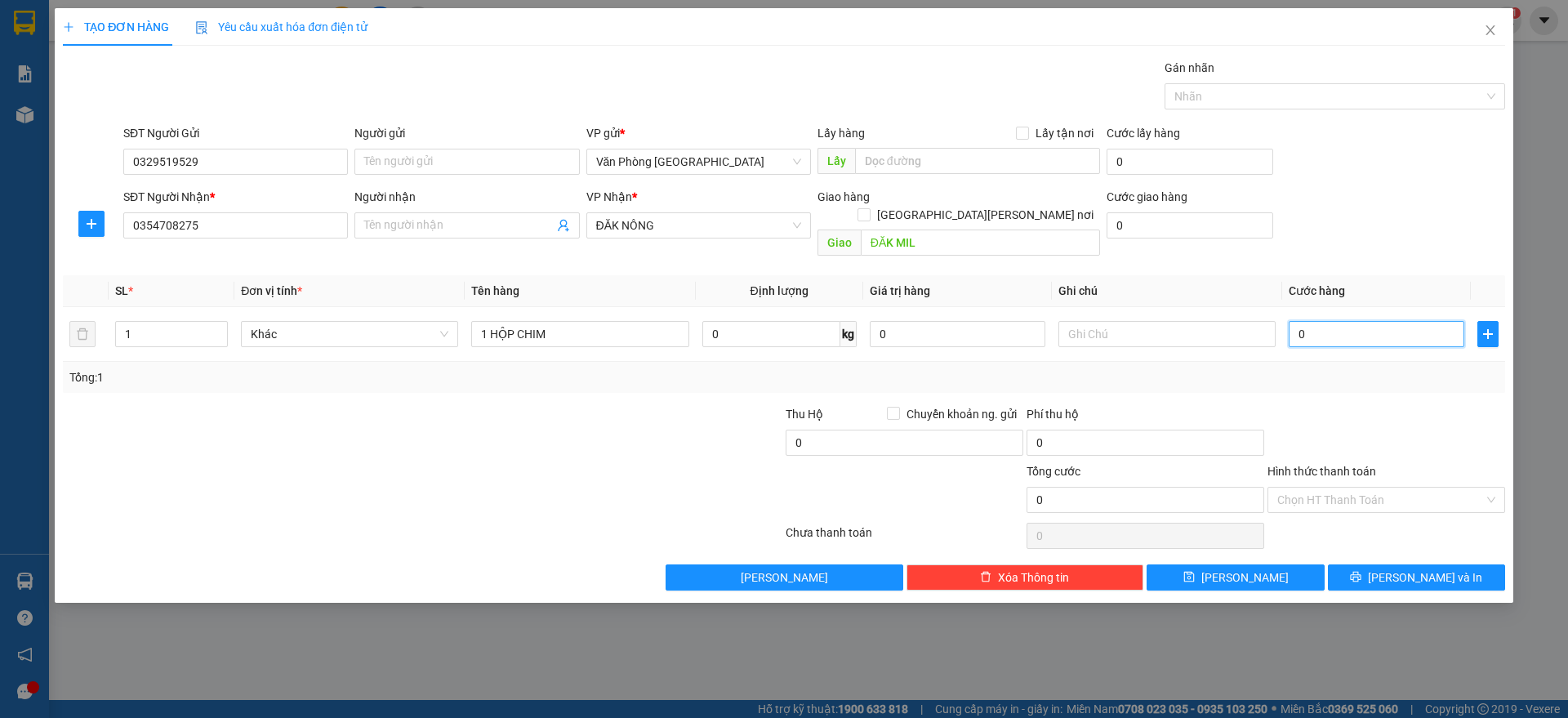
type input "1"
type input "15"
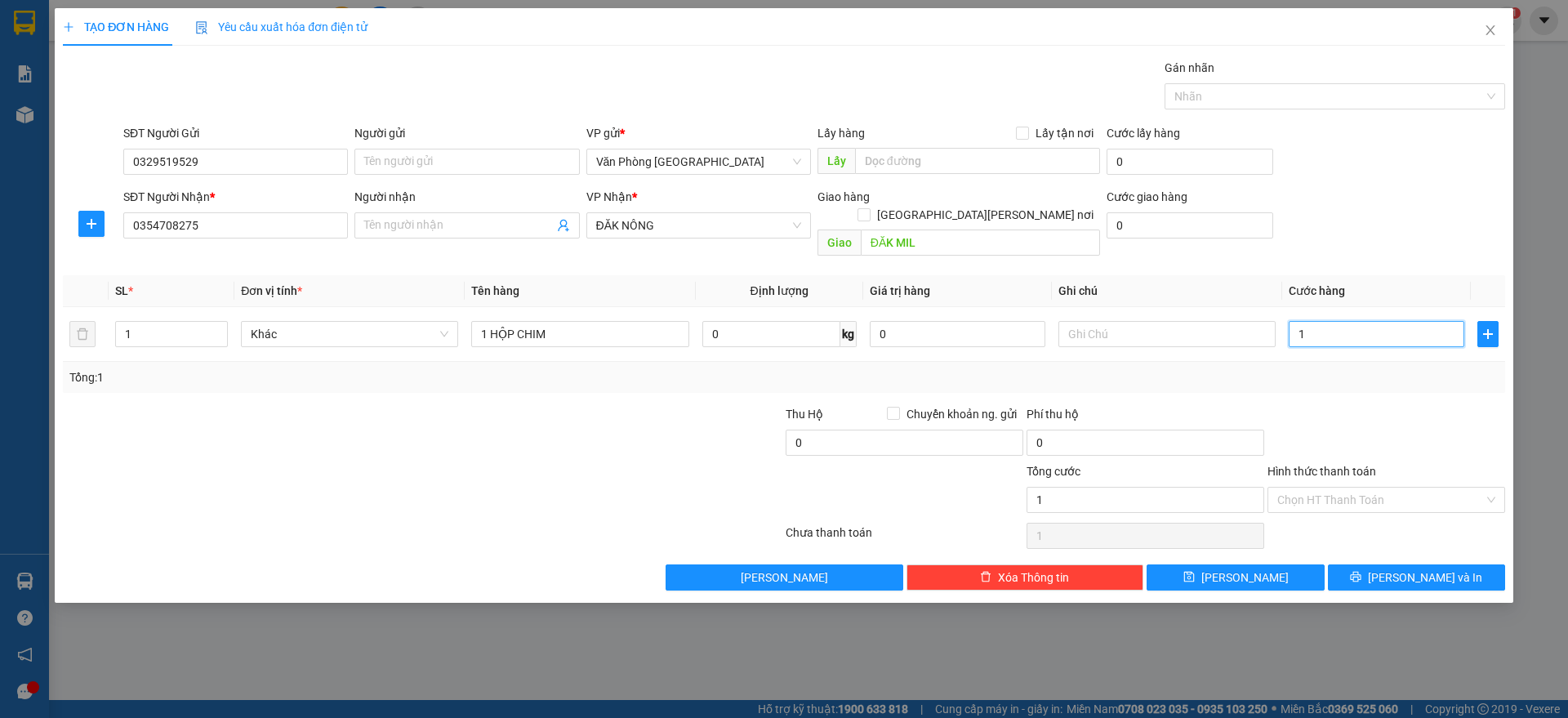
type input "15"
type input "150"
type input "1.500"
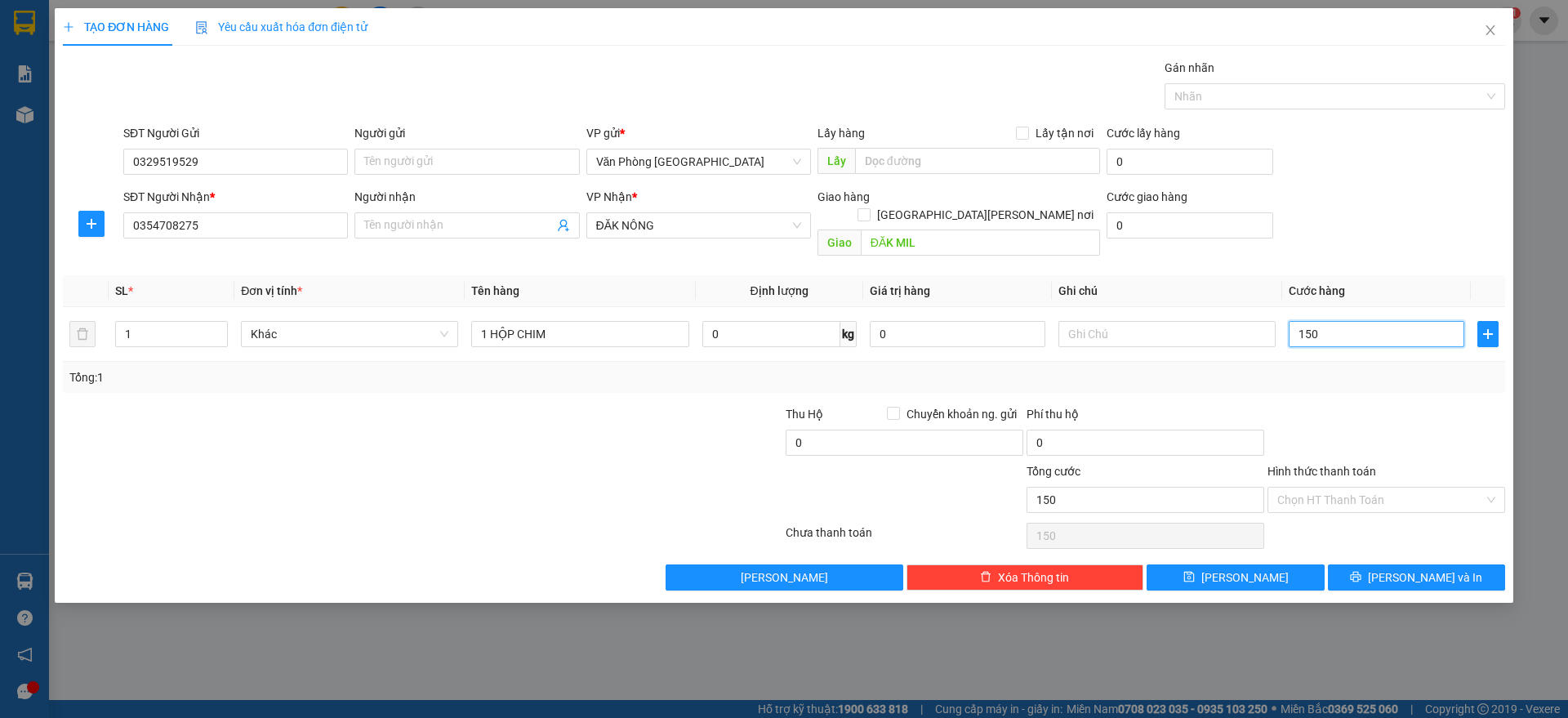
type input "1.500"
type input "15.000"
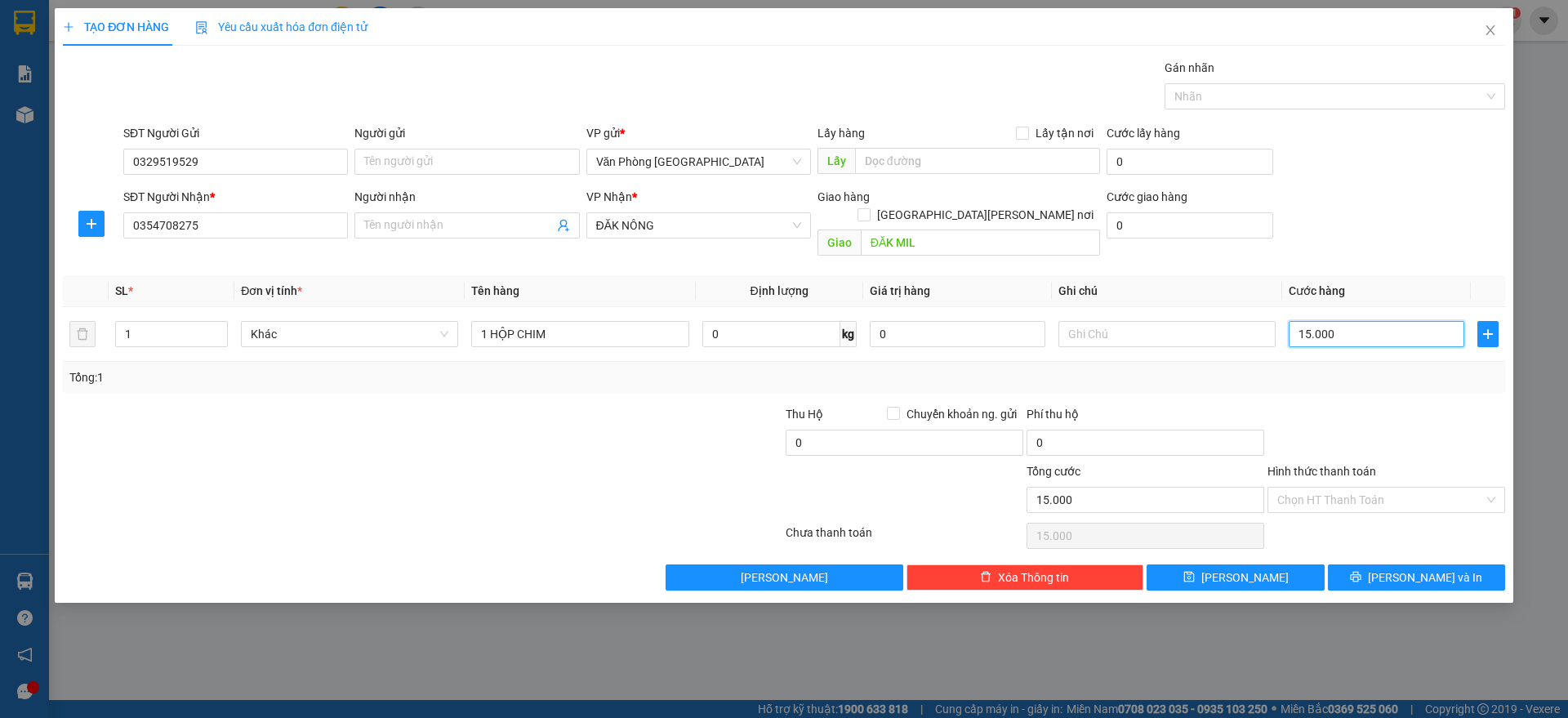
type input "150.000"
click at [1341, 405] on div at bounding box center [1386, 433] width 241 height 57
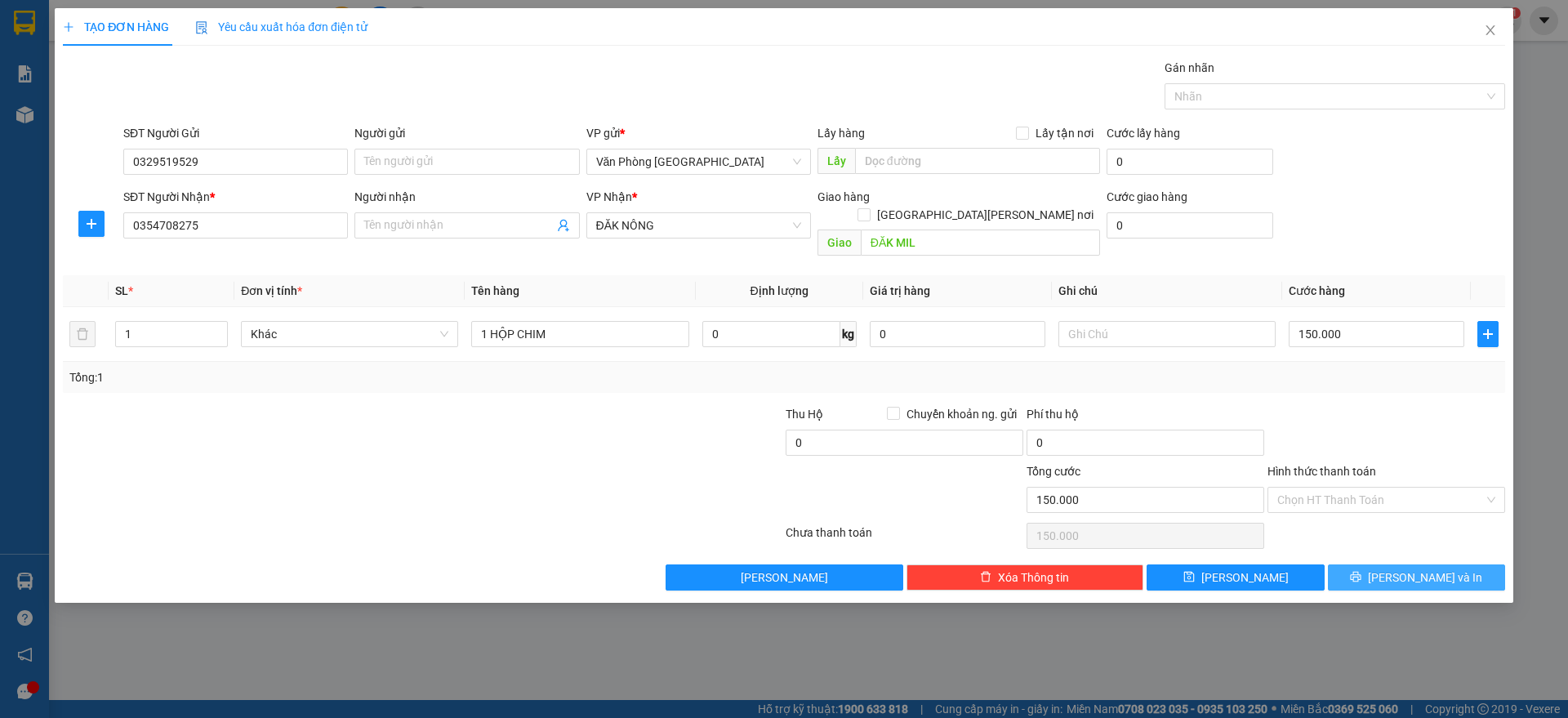
click at [1361, 572] on icon "printer" at bounding box center [1356, 576] width 10 height 10
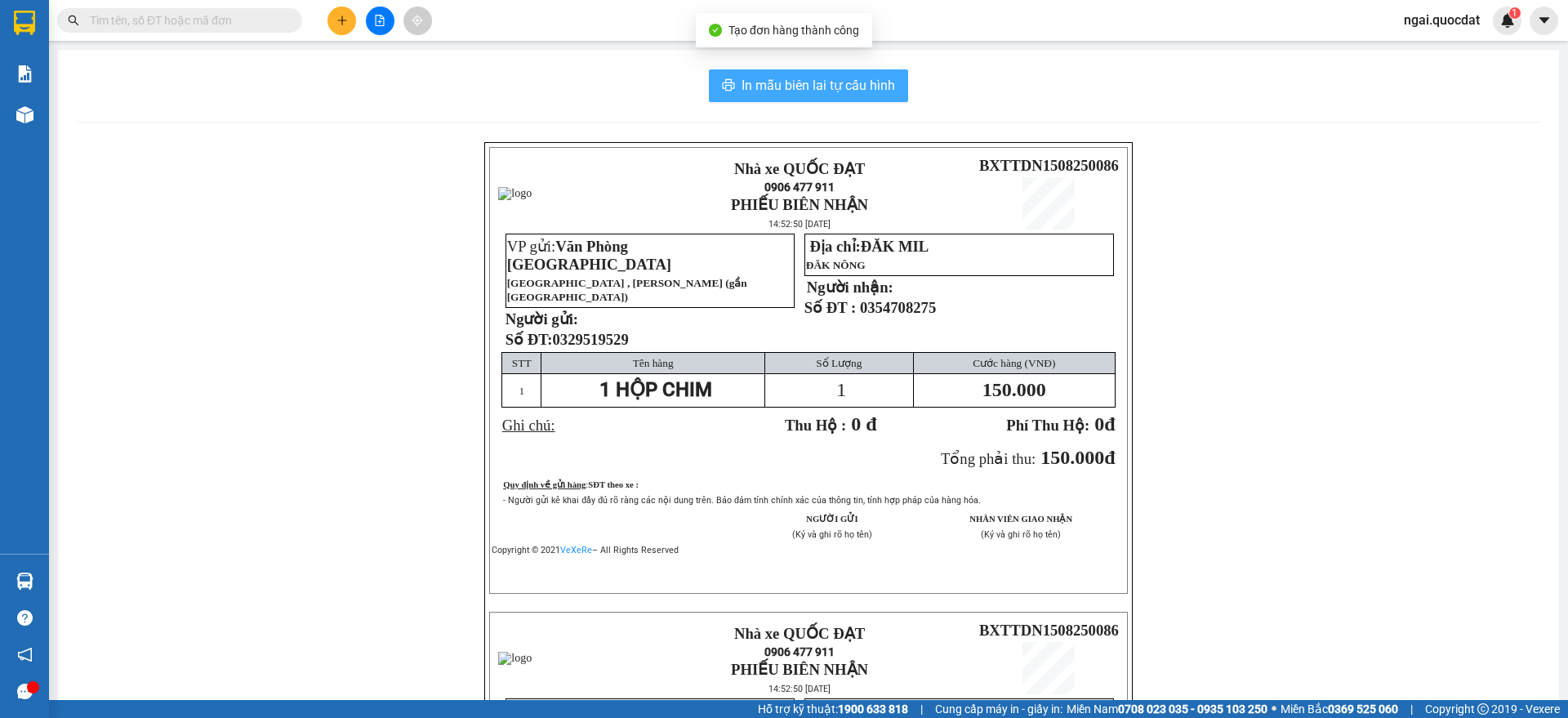
click at [835, 84] on span "In mẫu biên lai tự cấu hình" at bounding box center [818, 86] width 154 height 20
